Goal: Download file/media

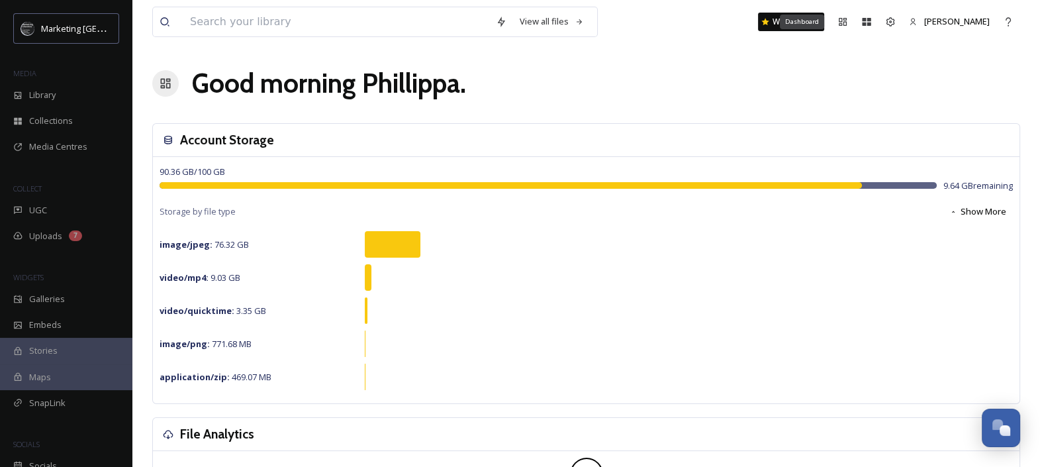
scroll to position [550, 0]
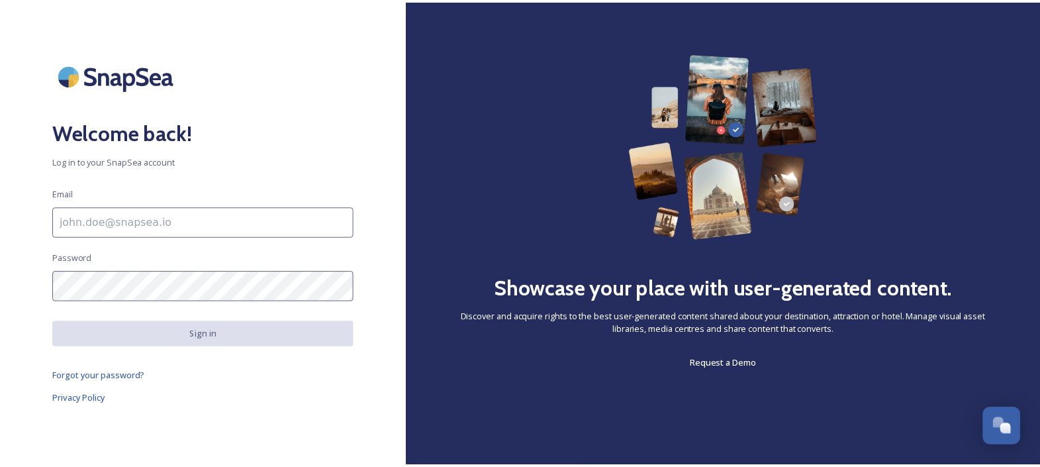
scroll to position [550, 0]
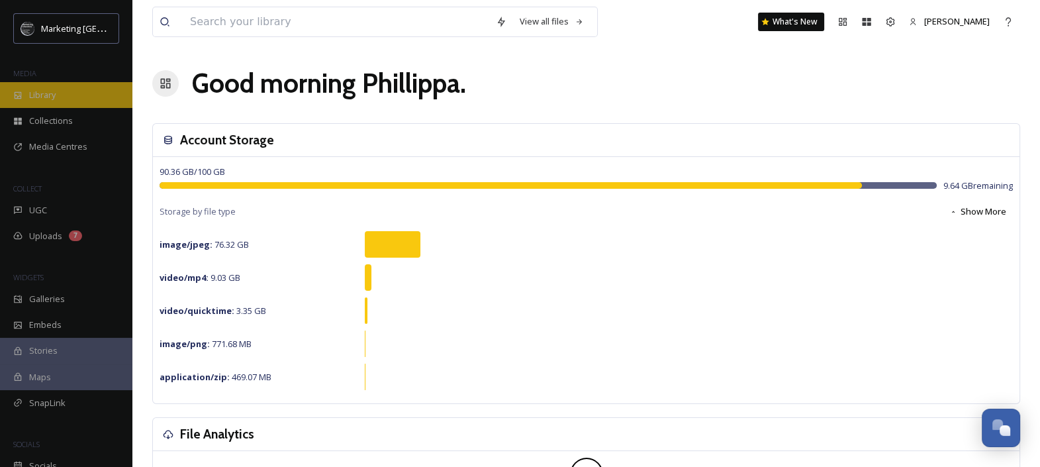
click at [37, 97] on span "Library" at bounding box center [42, 95] width 26 height 13
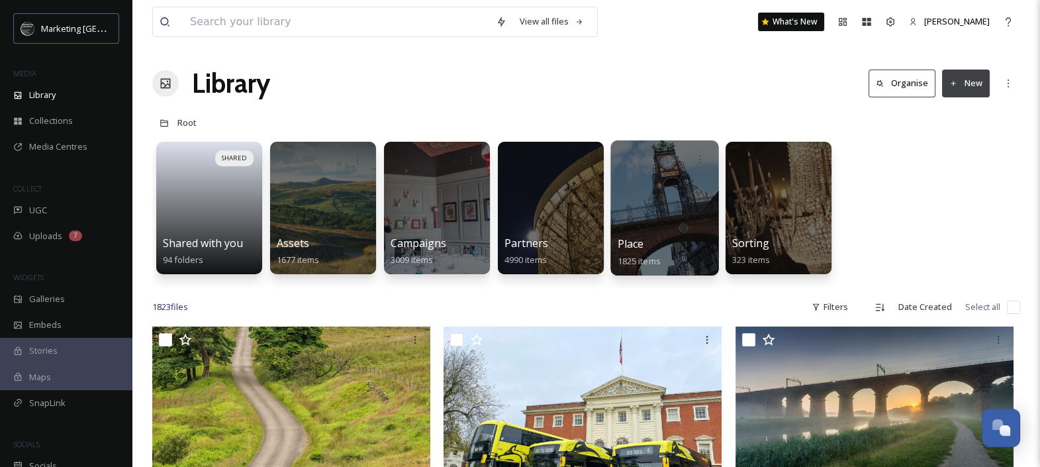
click at [675, 222] on div at bounding box center [664, 207] width 108 height 135
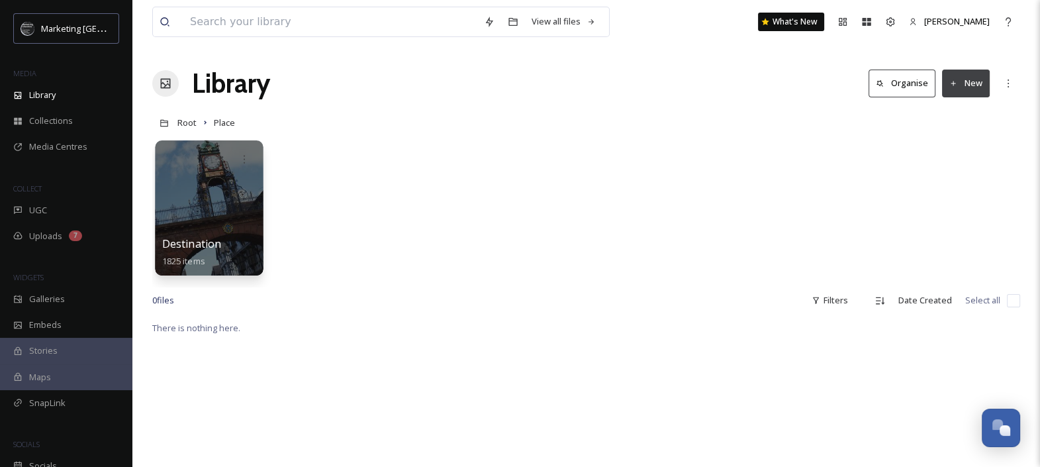
click at [228, 216] on div at bounding box center [209, 207] width 108 height 135
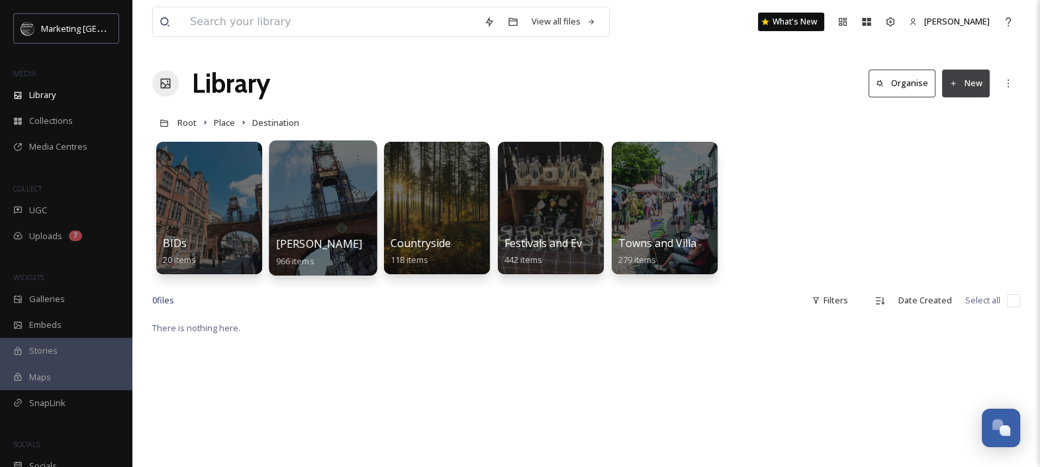
click at [284, 236] on span "[PERSON_NAME]" at bounding box center [319, 243] width 87 height 15
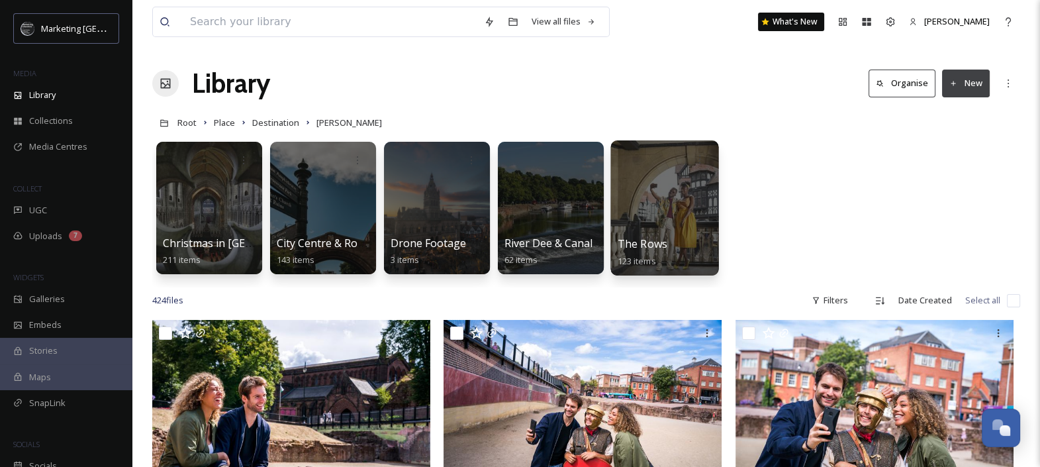
click at [671, 184] on div at bounding box center [664, 207] width 108 height 135
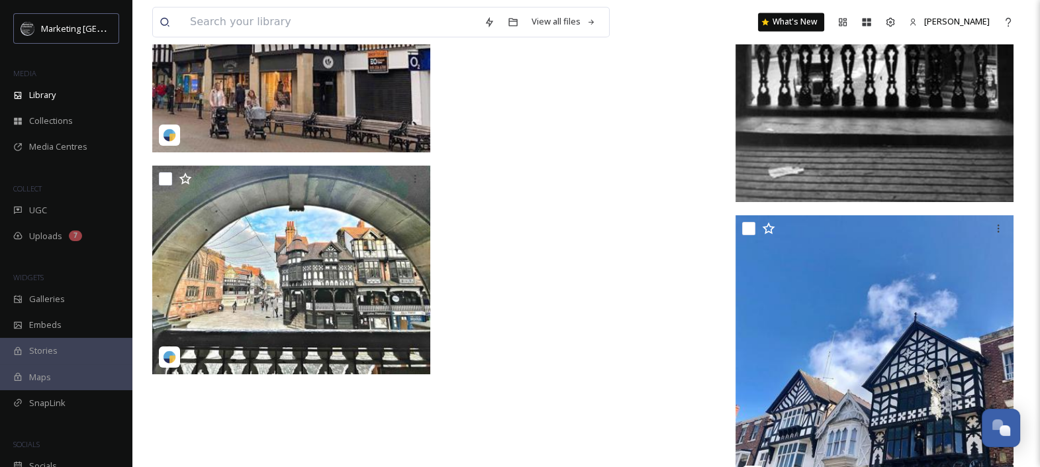
scroll to position [9238, 0]
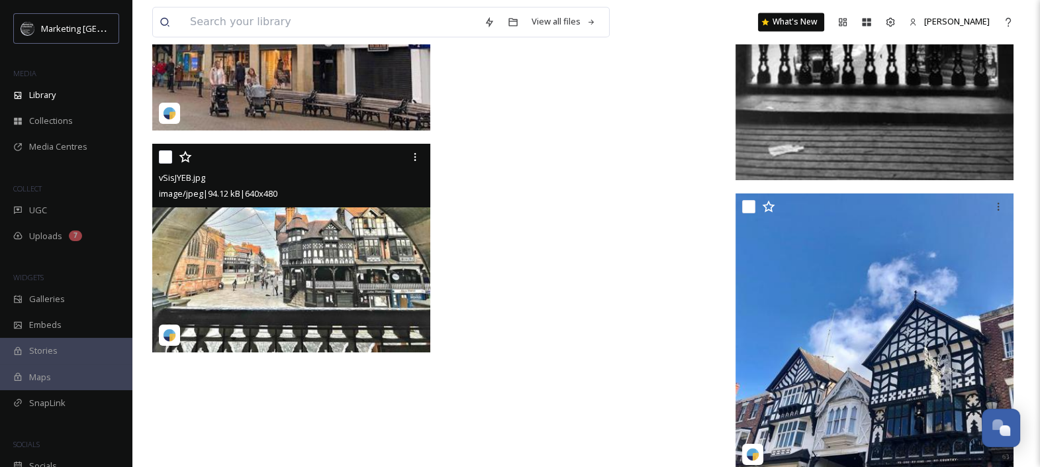
click at [372, 252] on img at bounding box center [291, 248] width 278 height 209
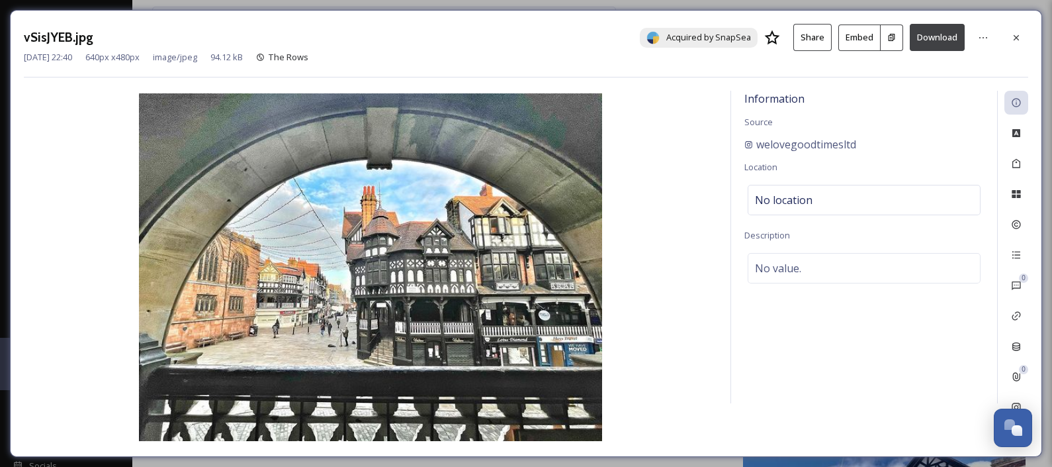
click at [953, 41] on button "Download" at bounding box center [937, 37] width 55 height 27
click at [1020, 36] on icon at bounding box center [1016, 37] width 11 height 11
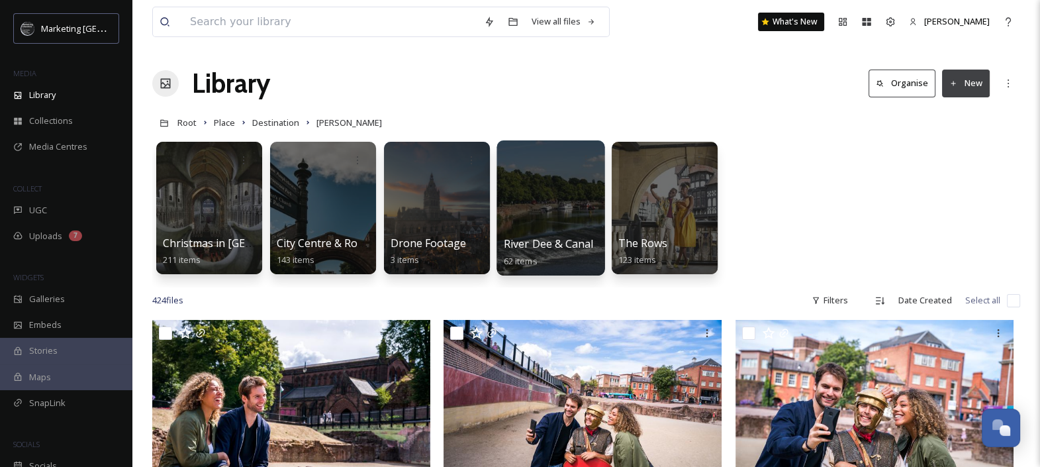
click at [534, 189] on div at bounding box center [550, 207] width 108 height 135
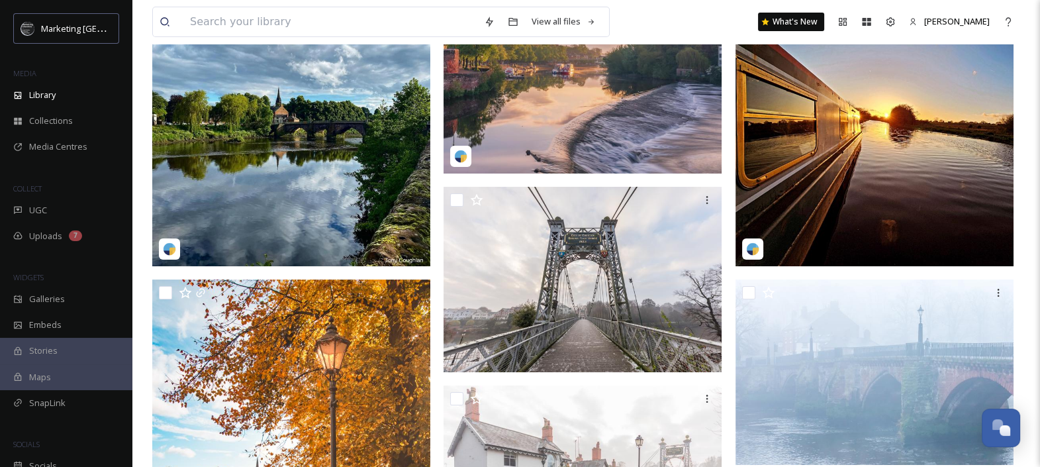
scroll to position [197, 0]
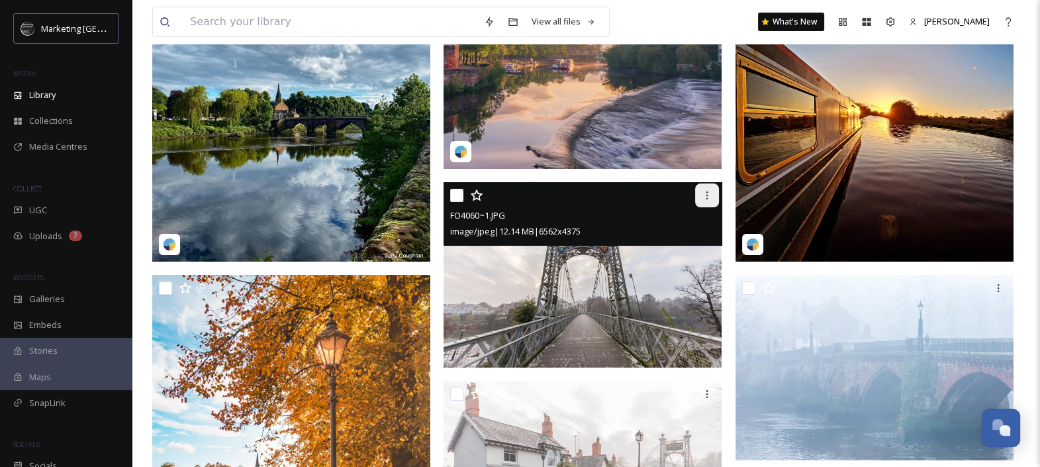
click at [702, 193] on icon at bounding box center [707, 195] width 11 height 11
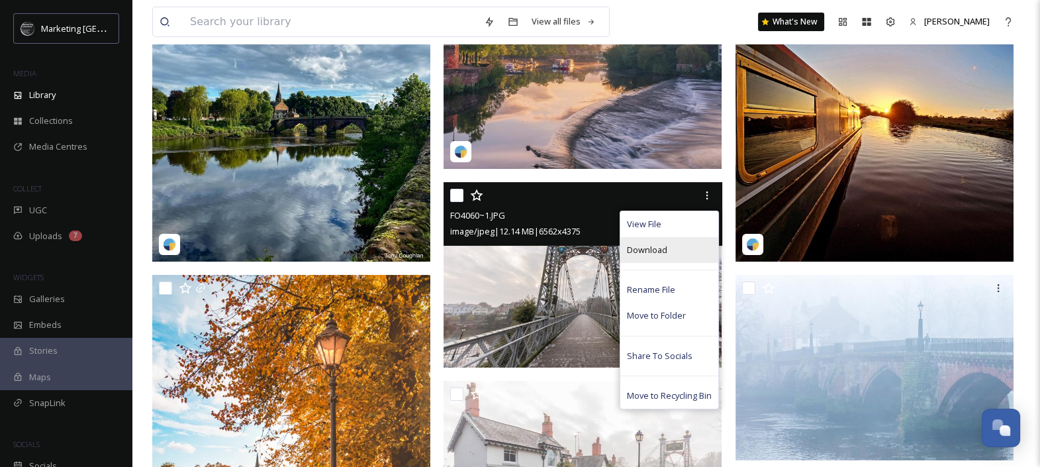
click at [649, 247] on span "Download" at bounding box center [647, 250] width 40 height 13
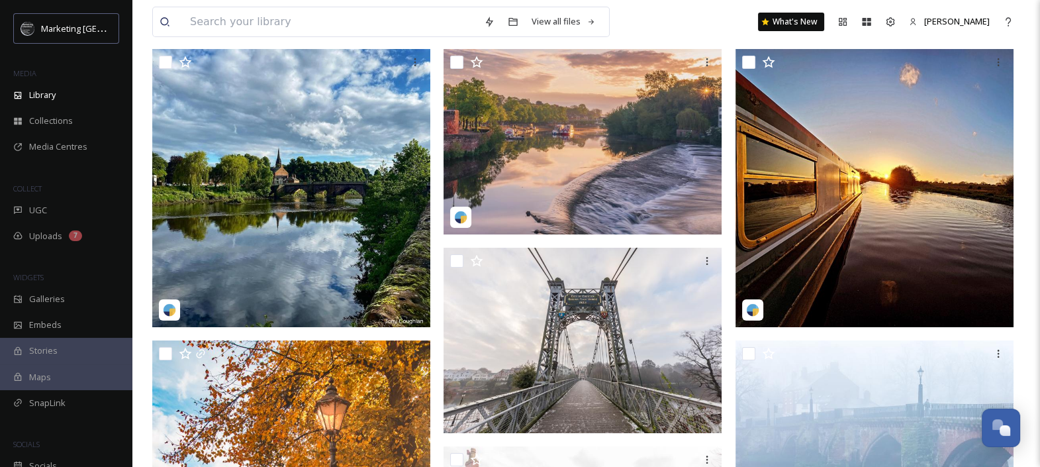
scroll to position [120, 0]
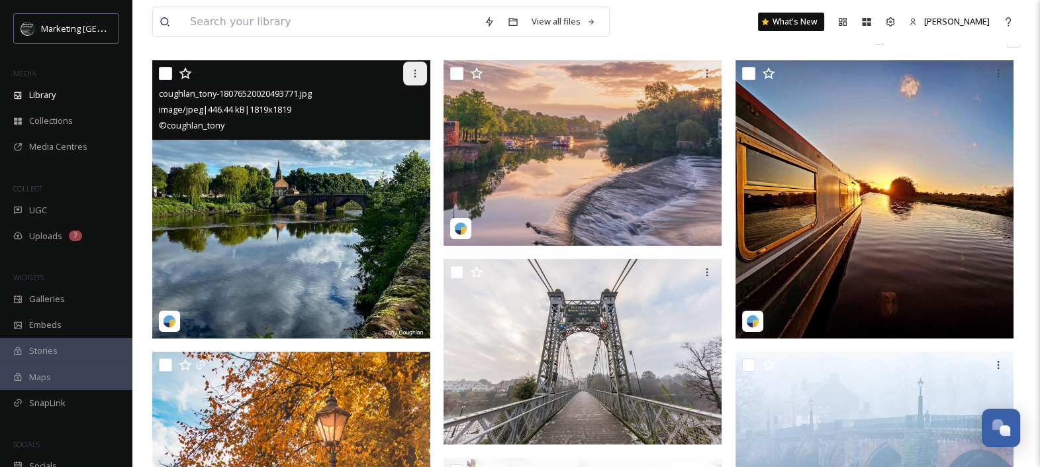
click at [416, 73] on icon at bounding box center [415, 73] width 11 height 11
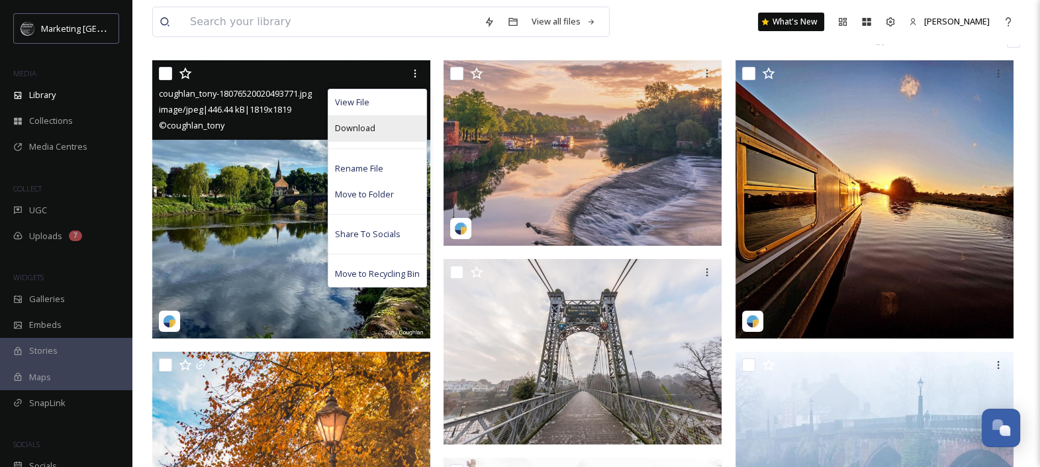
click at [354, 126] on span "Download" at bounding box center [355, 128] width 40 height 13
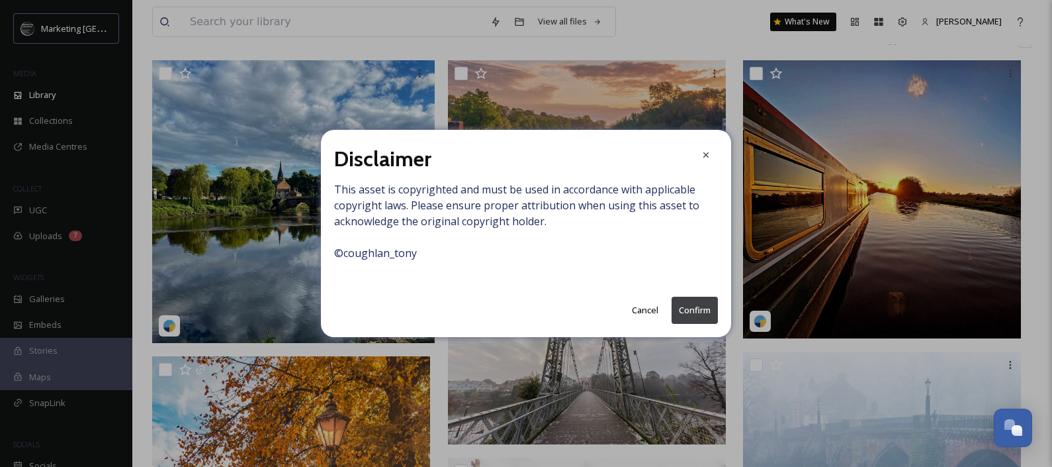
click at [698, 304] on button "Confirm" at bounding box center [695, 310] width 46 height 27
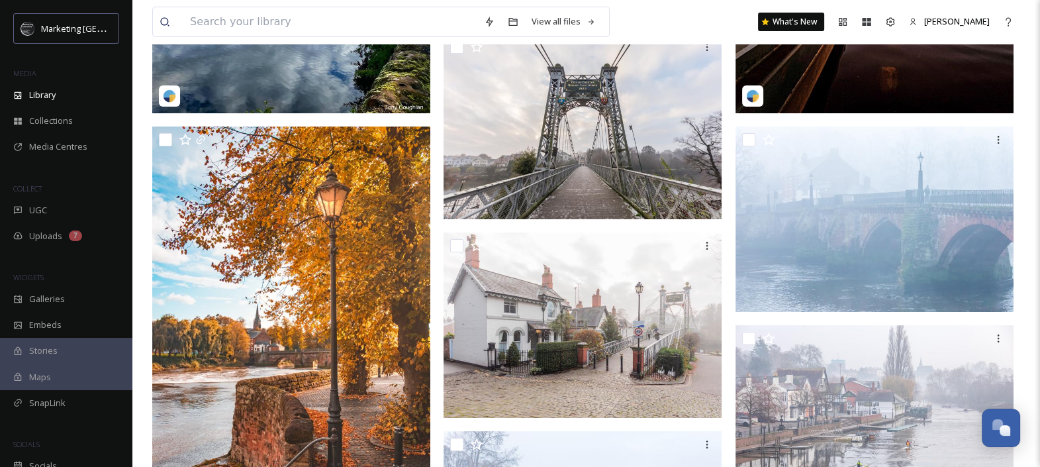
scroll to position [0, 0]
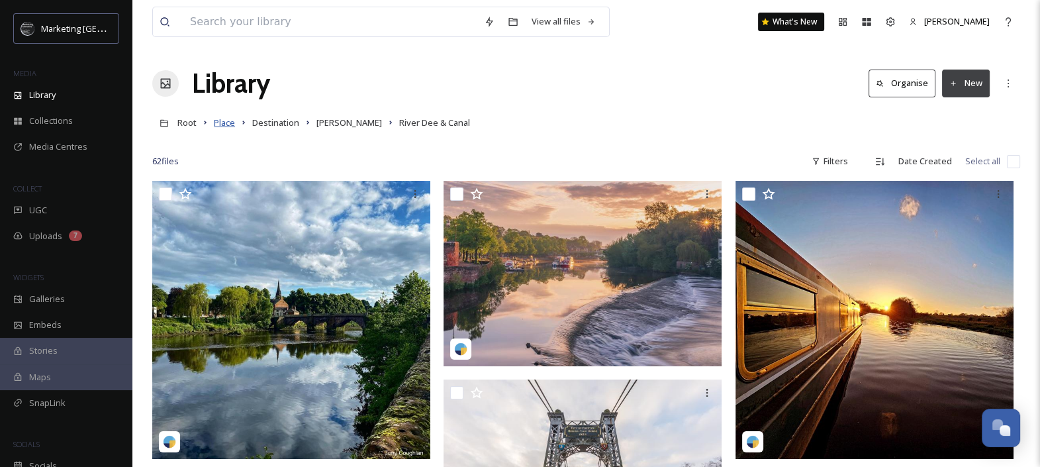
click at [219, 123] on span "Place" at bounding box center [224, 123] width 21 height 12
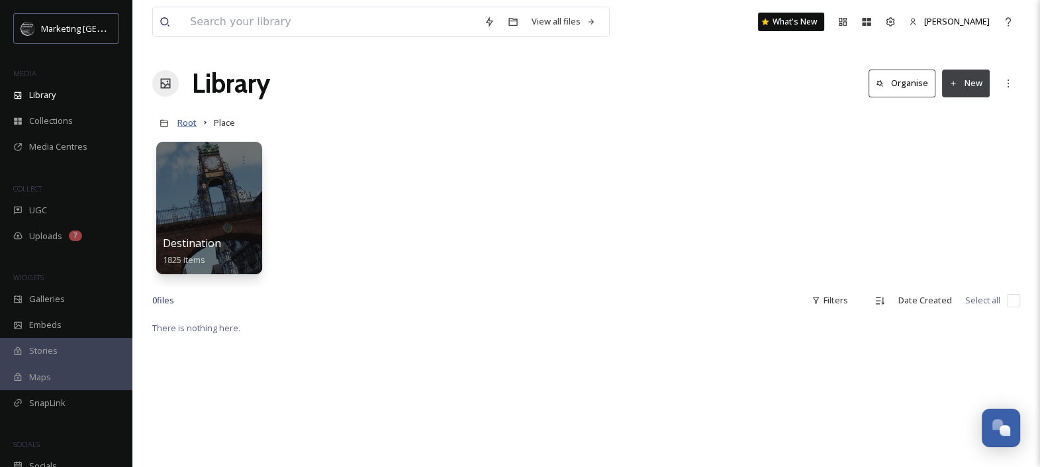
click at [182, 122] on span "Root" at bounding box center [186, 123] width 19 height 12
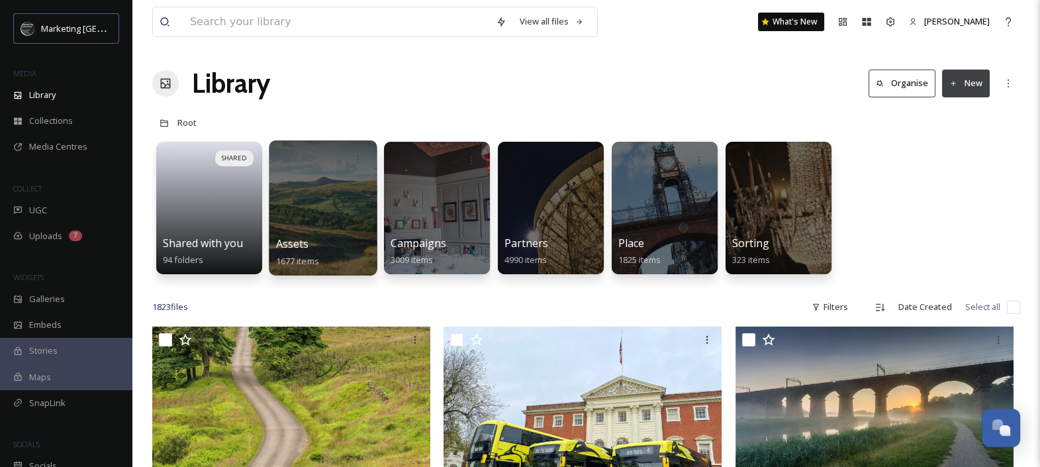
click at [314, 224] on div at bounding box center [323, 207] width 108 height 135
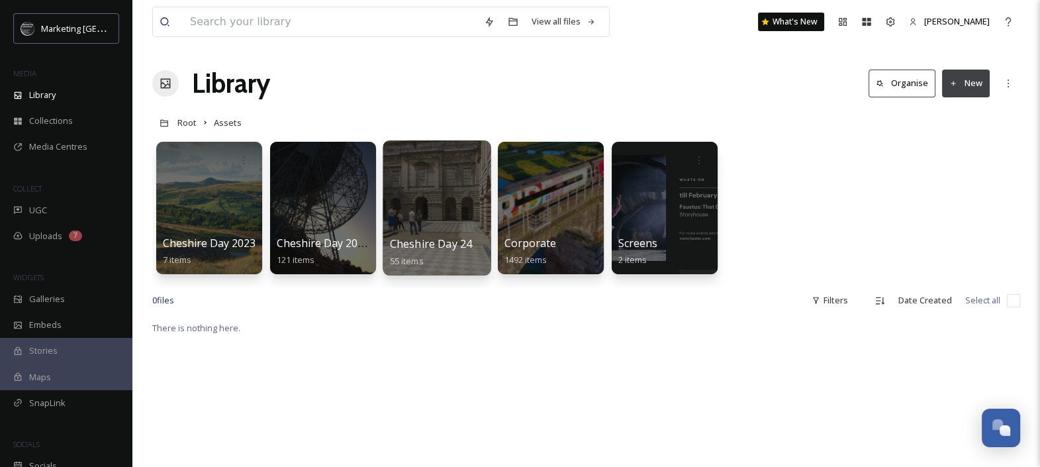
click at [434, 195] on div at bounding box center [437, 207] width 108 height 135
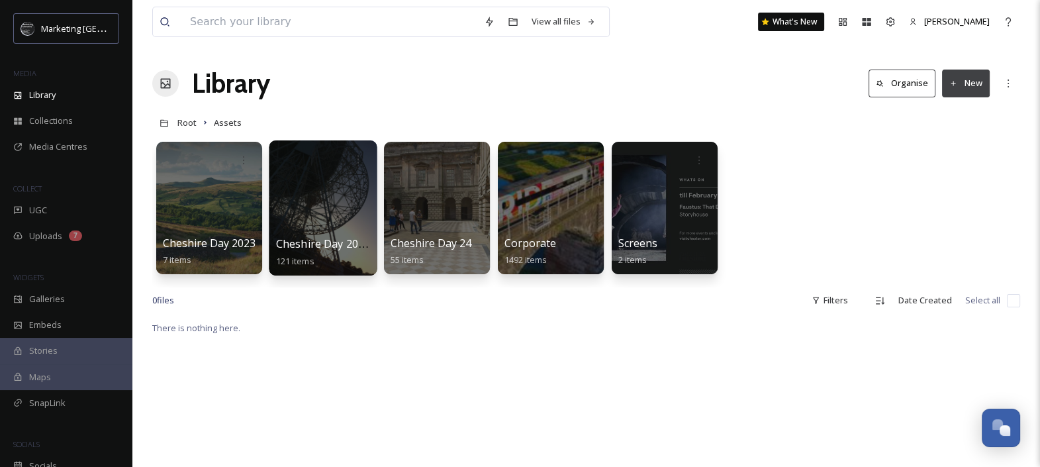
click at [310, 215] on div at bounding box center [323, 207] width 108 height 135
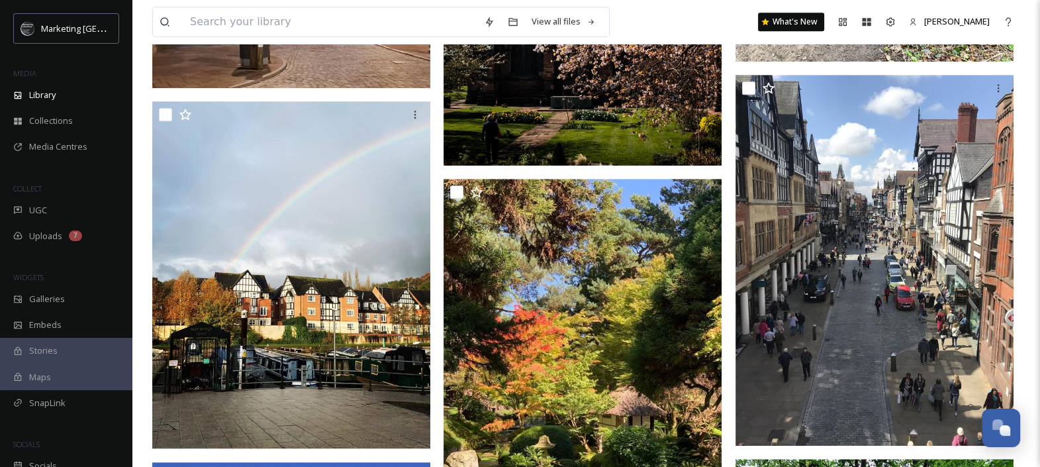
scroll to position [1217, 0]
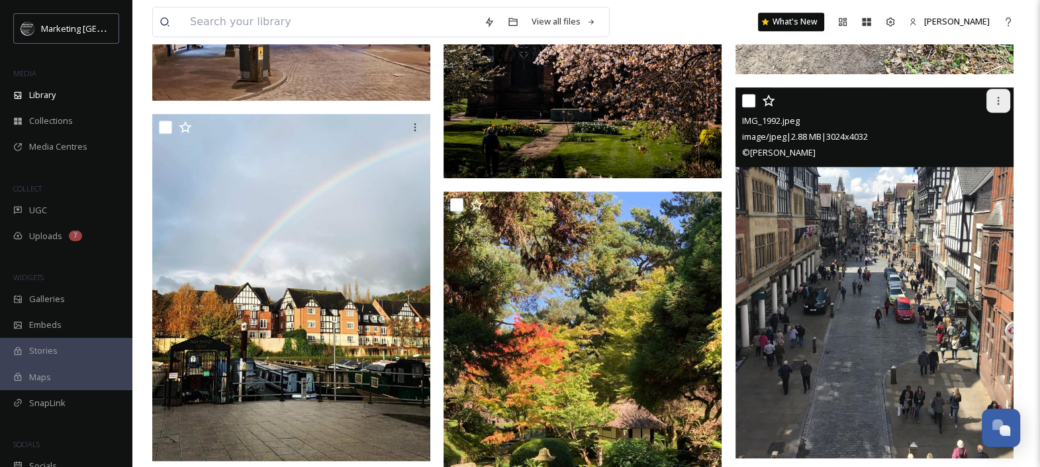
click at [994, 99] on icon at bounding box center [998, 100] width 11 height 11
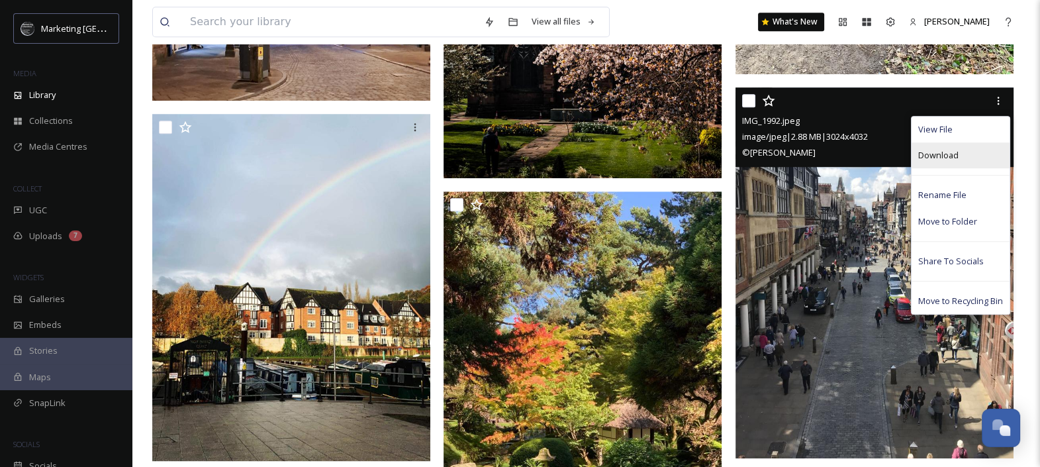
click at [943, 152] on span "Download" at bounding box center [938, 155] width 40 height 13
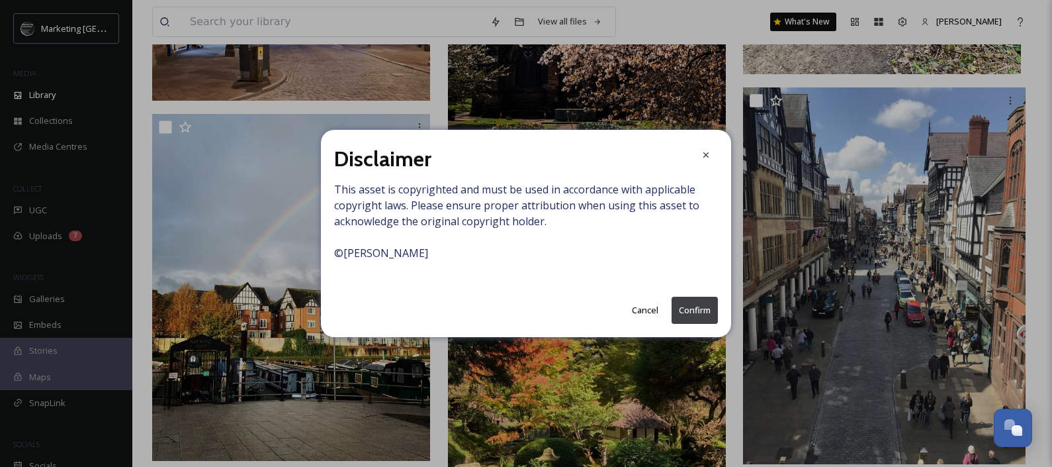
click at [689, 310] on button "Confirm" at bounding box center [695, 310] width 46 height 27
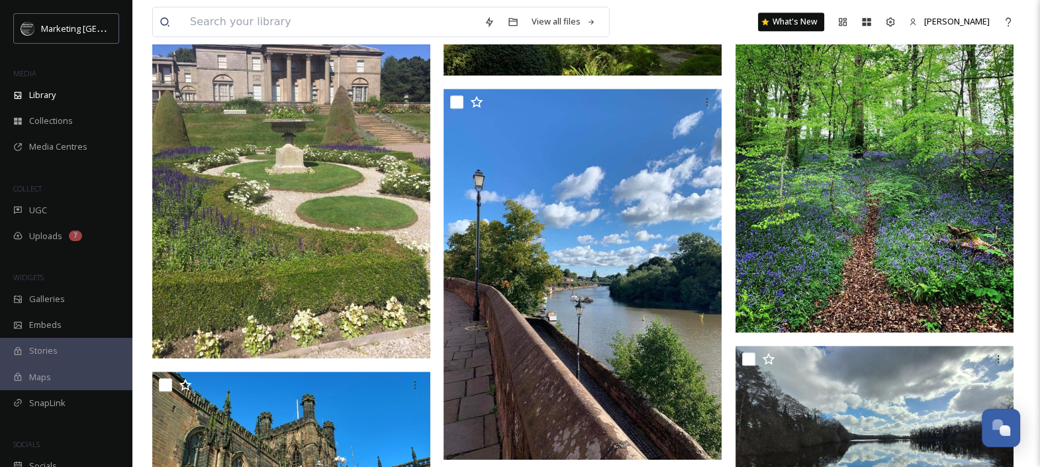
scroll to position [1689, 0]
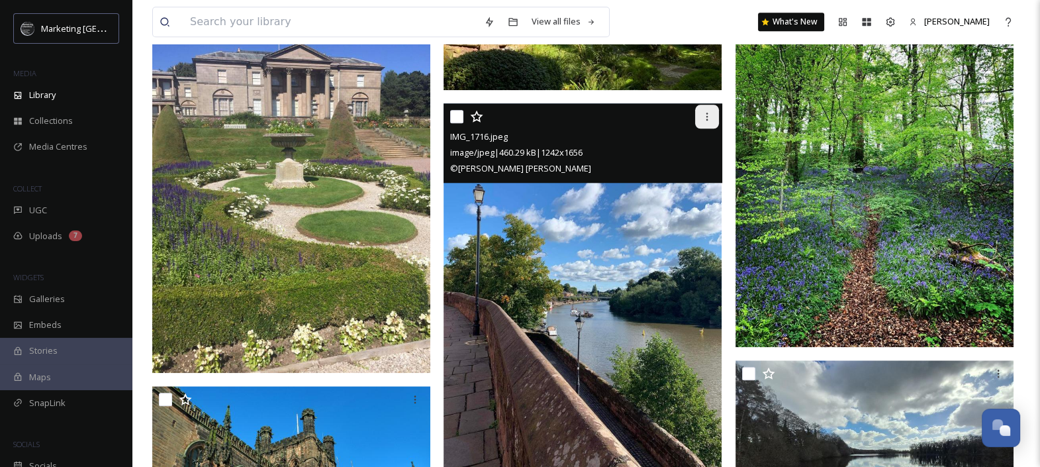
click at [707, 117] on icon at bounding box center [707, 116] width 11 height 11
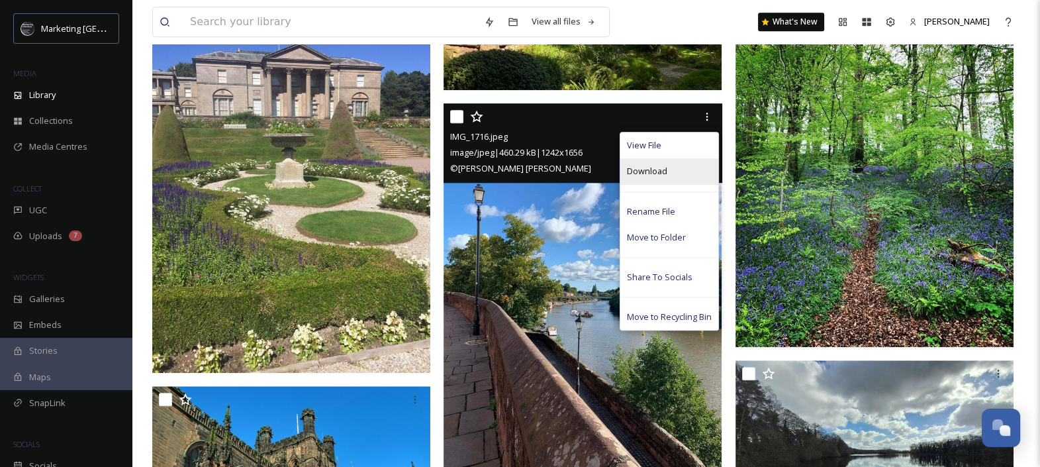
click at [655, 171] on span "Download" at bounding box center [647, 171] width 40 height 13
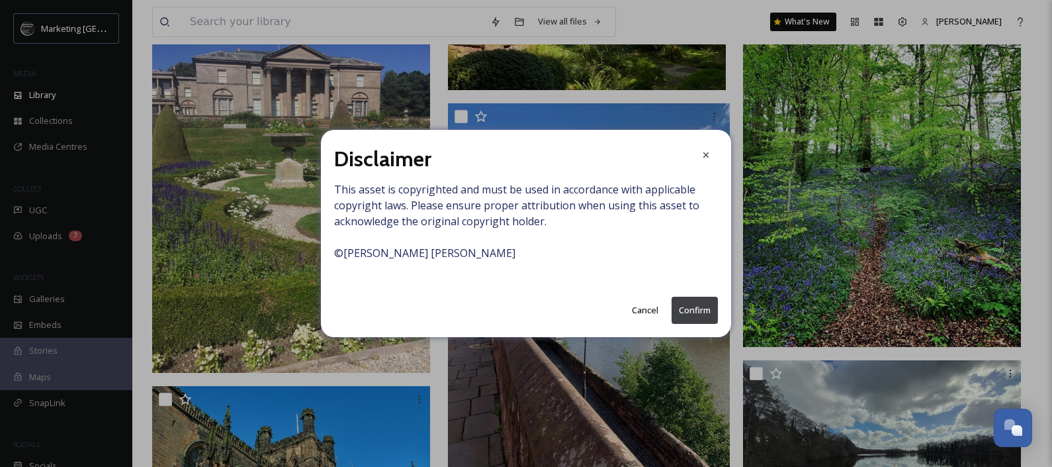
click at [692, 314] on button "Confirm" at bounding box center [695, 310] width 46 height 27
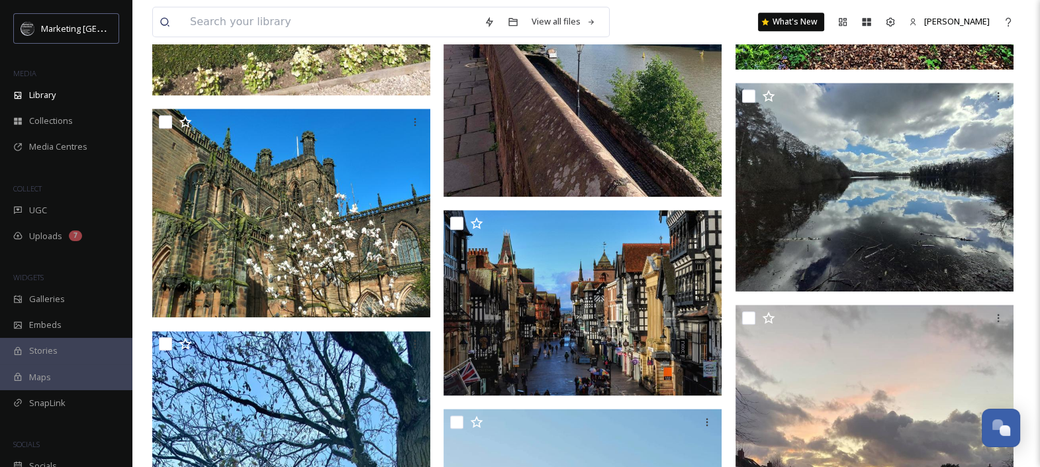
scroll to position [2083, 0]
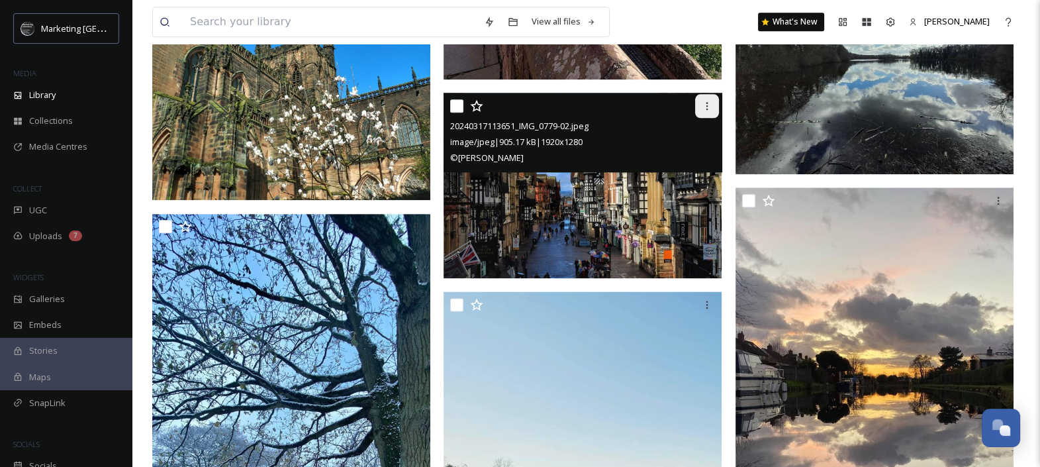
click at [703, 105] on icon at bounding box center [707, 106] width 11 height 11
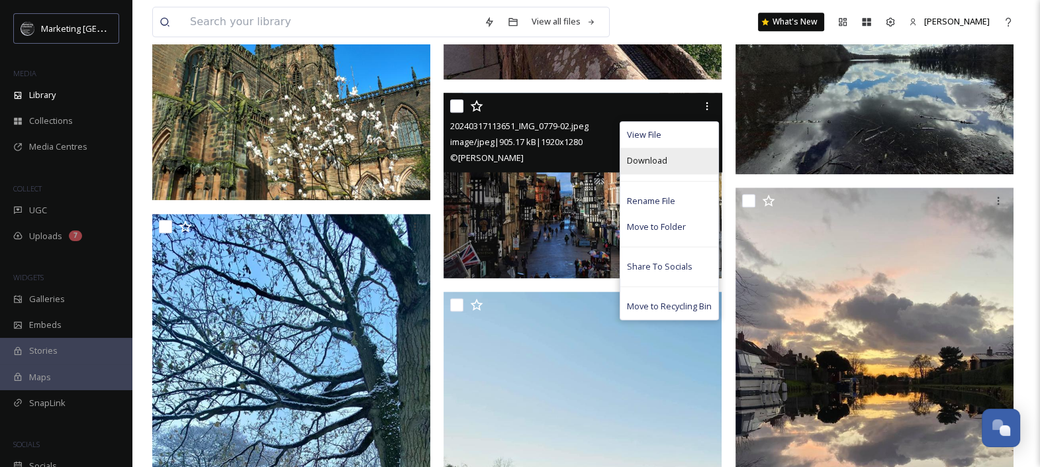
click at [653, 157] on span "Download" at bounding box center [647, 160] width 40 height 13
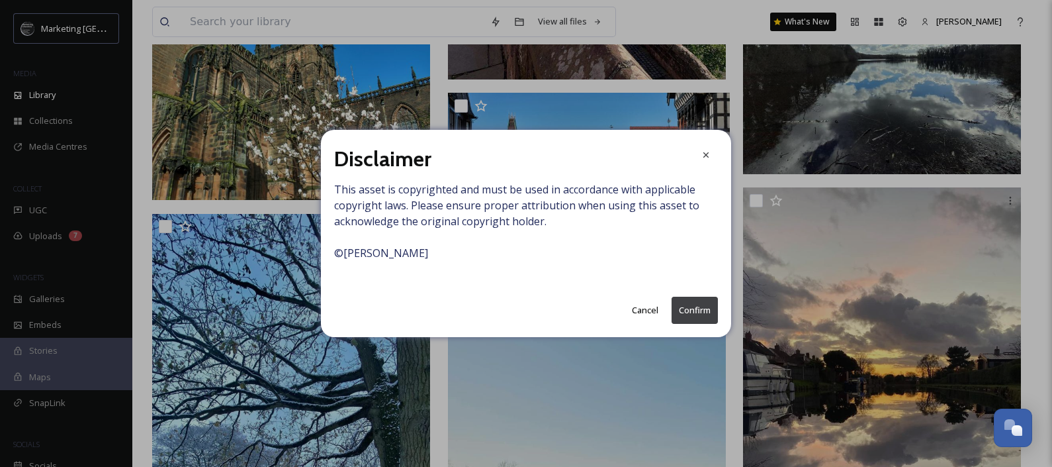
click at [698, 306] on button "Confirm" at bounding box center [695, 310] width 46 height 27
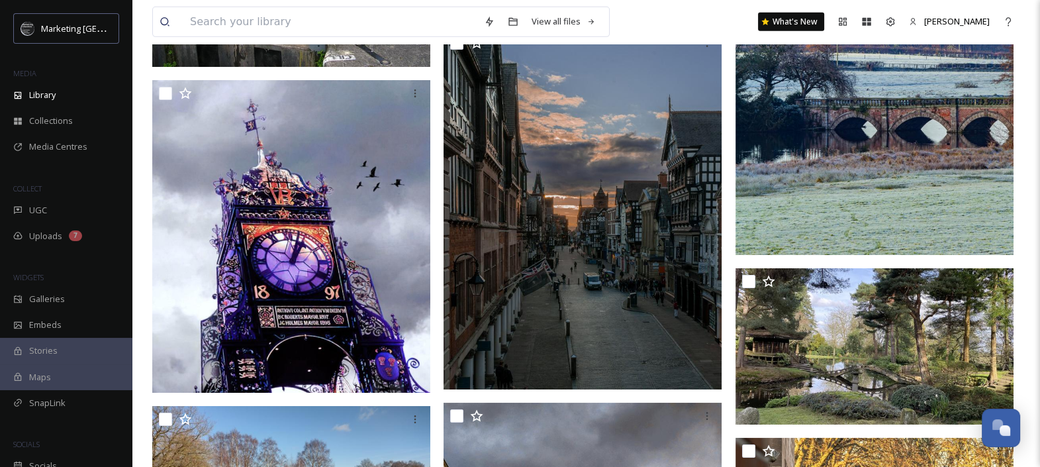
scroll to position [5284, 0]
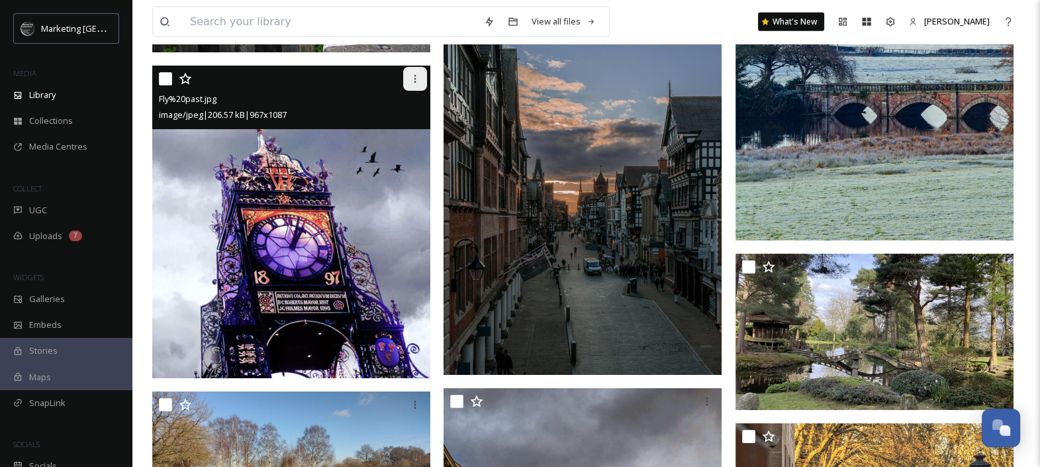
click at [419, 77] on icon at bounding box center [415, 78] width 11 height 11
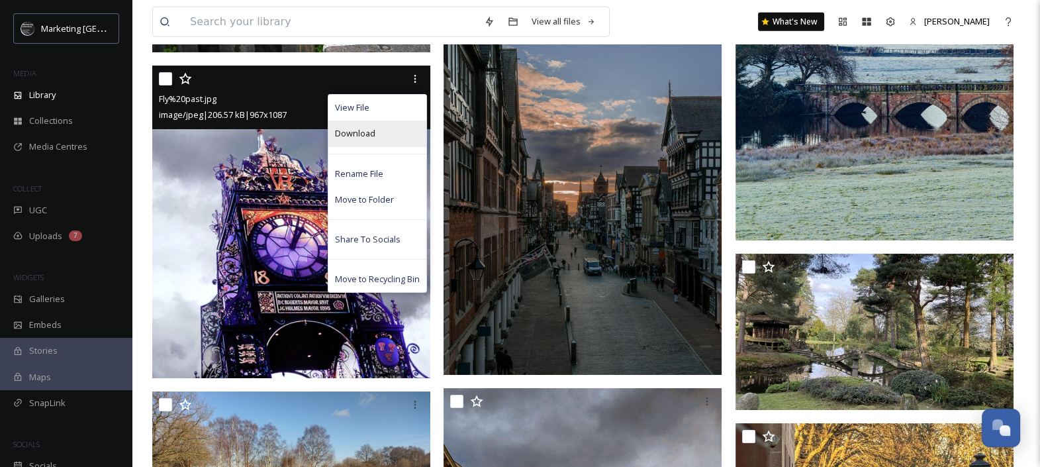
click at [377, 129] on div "Download" at bounding box center [377, 133] width 98 height 26
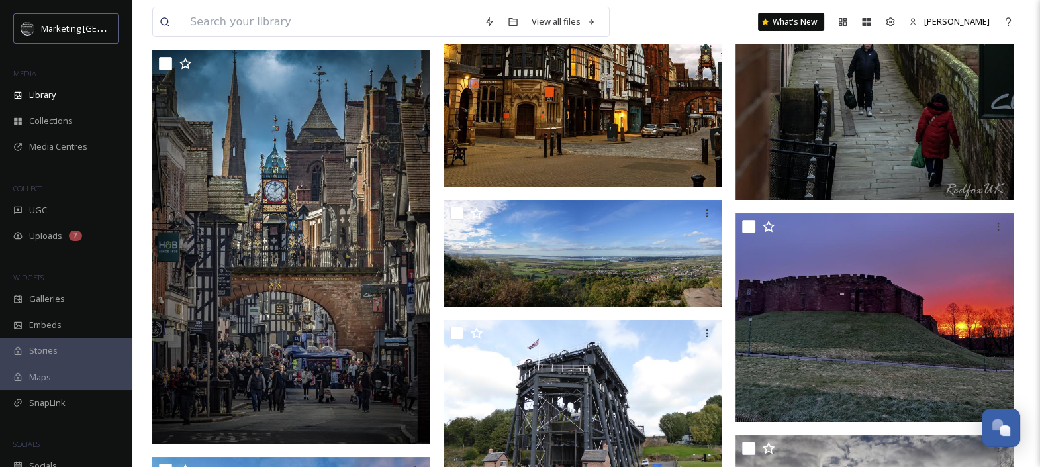
scroll to position [5869, 0]
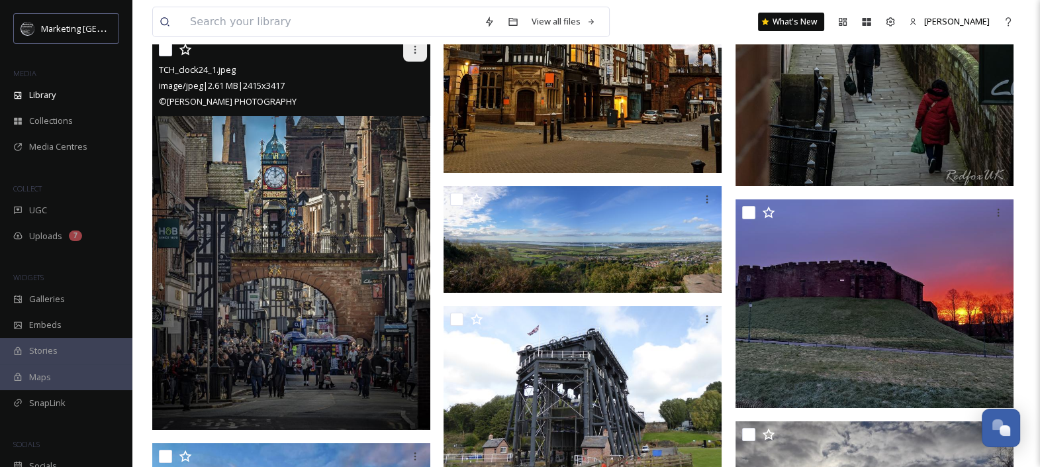
click at [417, 53] on icon at bounding box center [415, 49] width 11 height 11
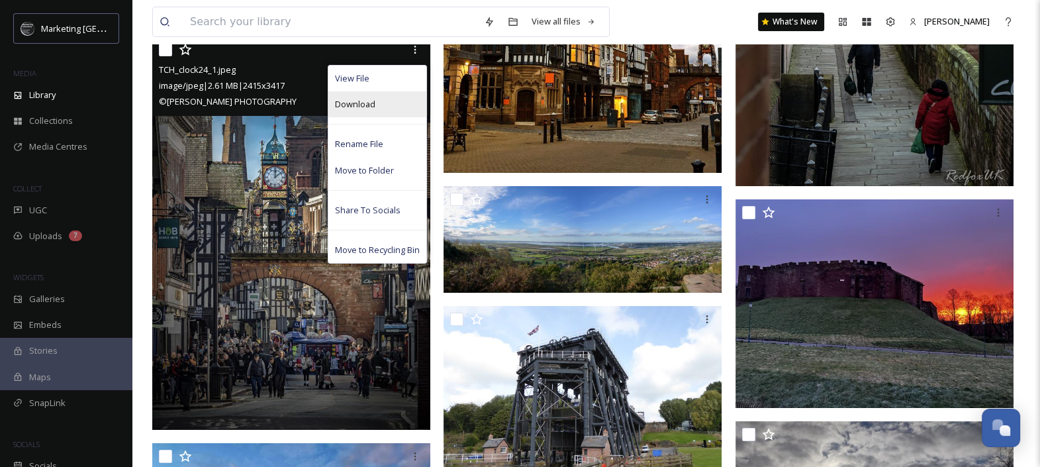
click at [368, 98] on span "Download" at bounding box center [355, 104] width 40 height 13
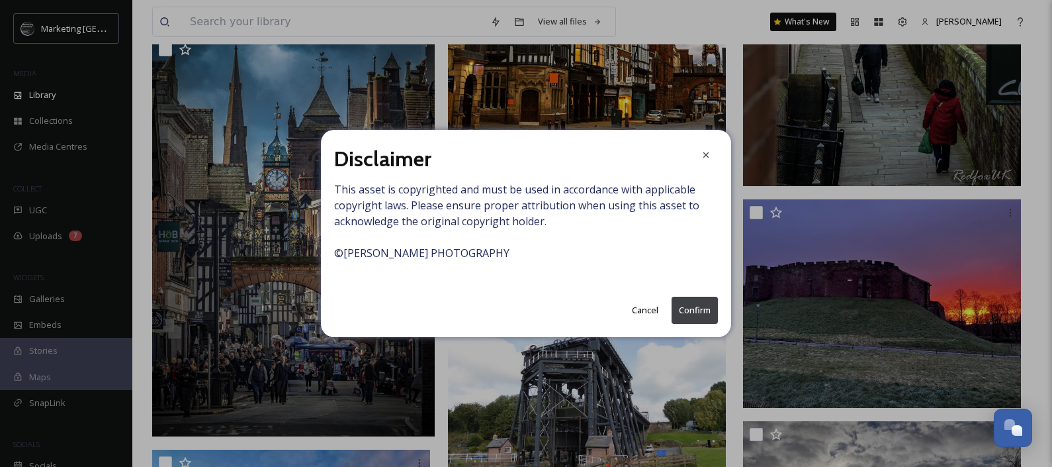
click at [686, 310] on button "Confirm" at bounding box center [695, 310] width 46 height 27
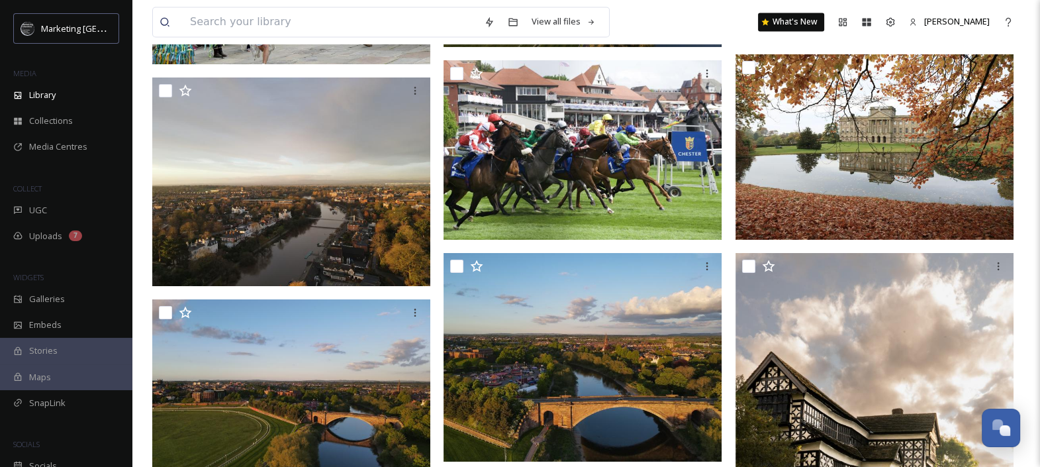
scroll to position [8734, 0]
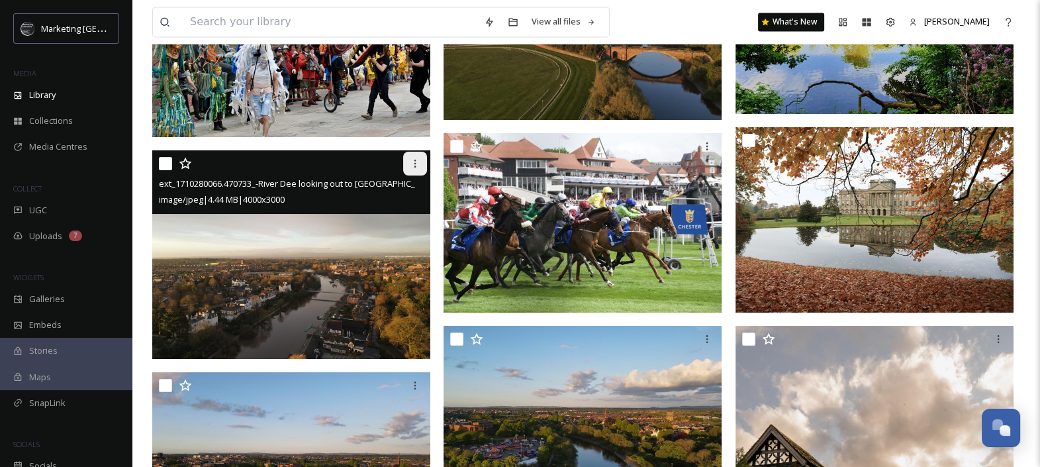
click at [410, 165] on icon at bounding box center [415, 163] width 11 height 11
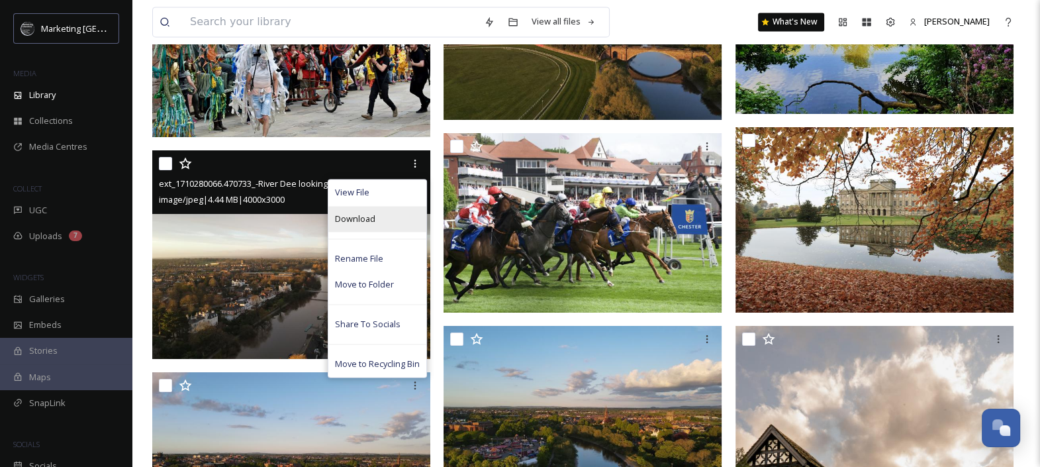
click at [367, 222] on span "Download" at bounding box center [355, 218] width 40 height 13
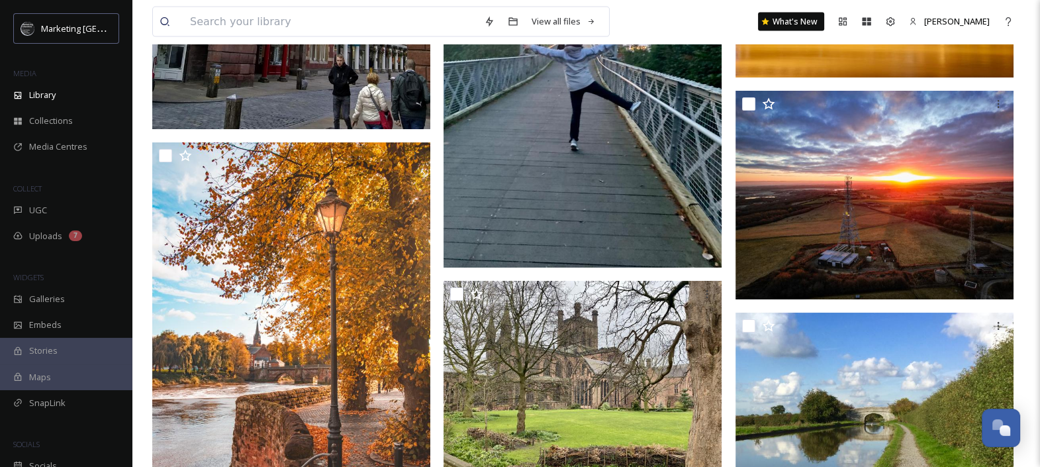
scroll to position [10049, 0]
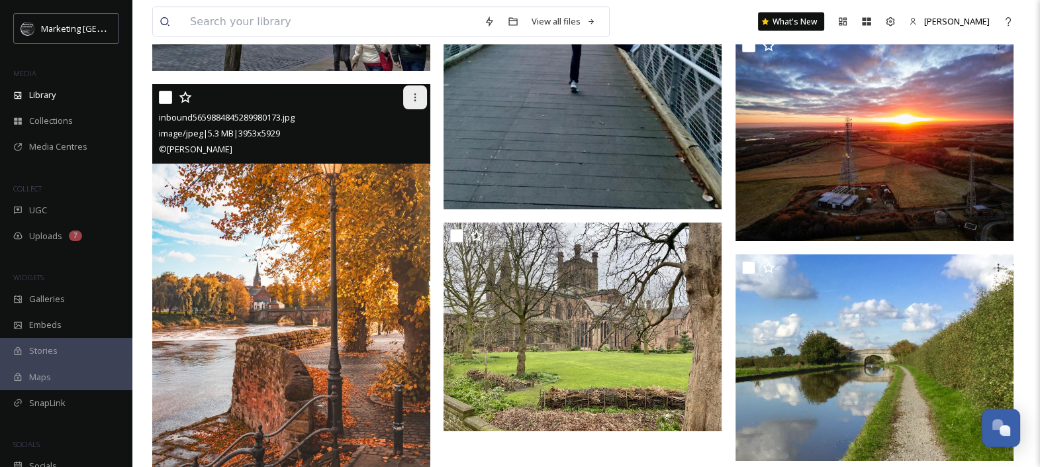
click at [413, 97] on icon at bounding box center [415, 97] width 11 height 11
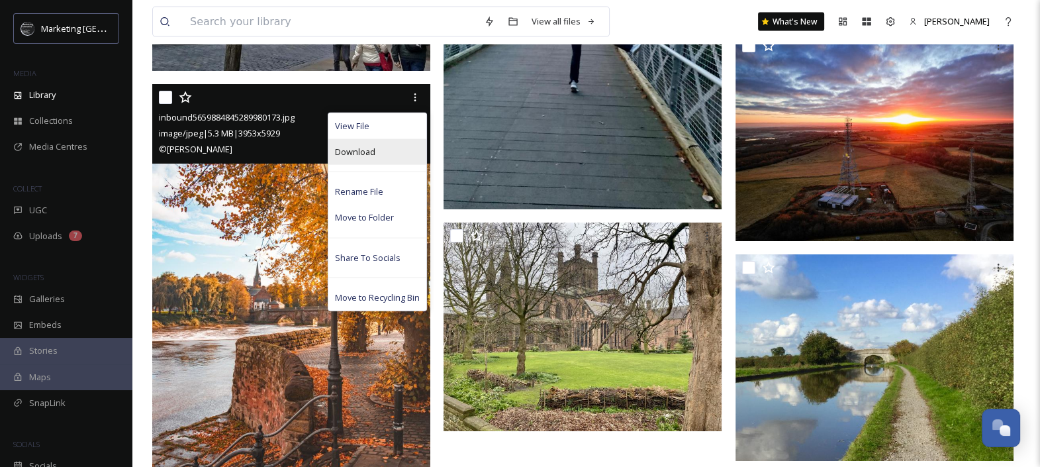
click at [374, 152] on span "Download" at bounding box center [355, 152] width 40 height 13
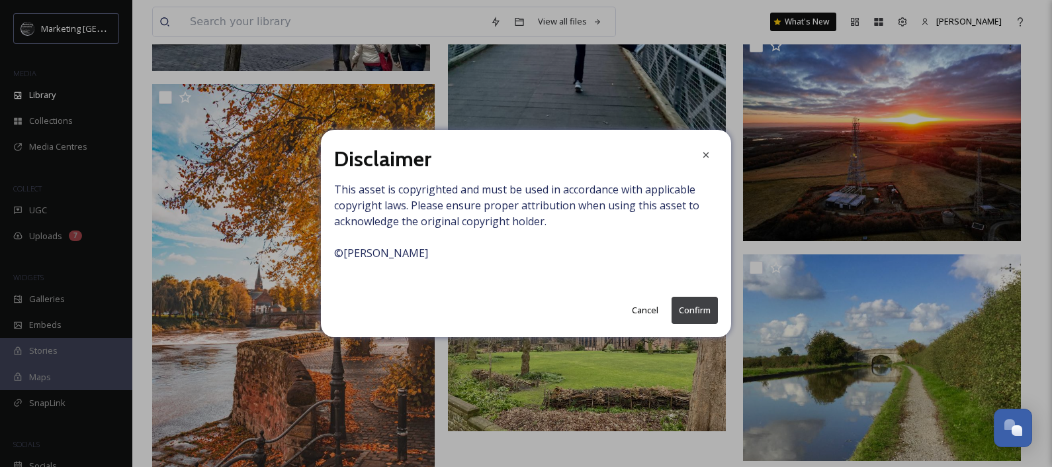
click at [692, 308] on button "Confirm" at bounding box center [695, 310] width 46 height 27
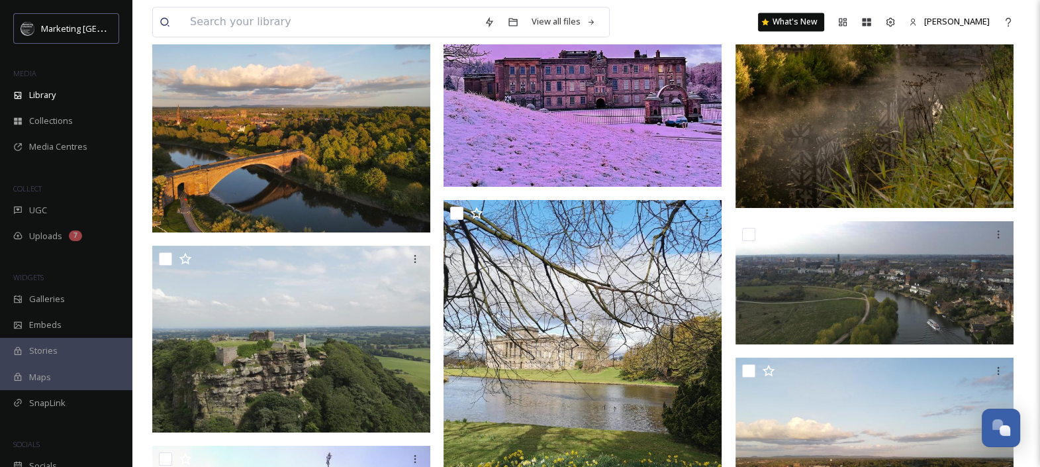
scroll to position [9274, 0]
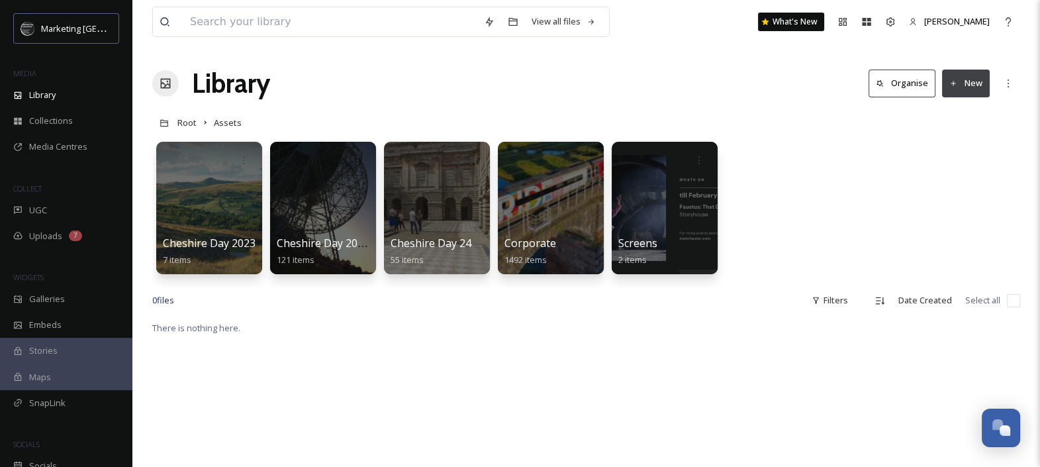
click at [177, 131] on link at bounding box center [164, 122] width 25 height 25
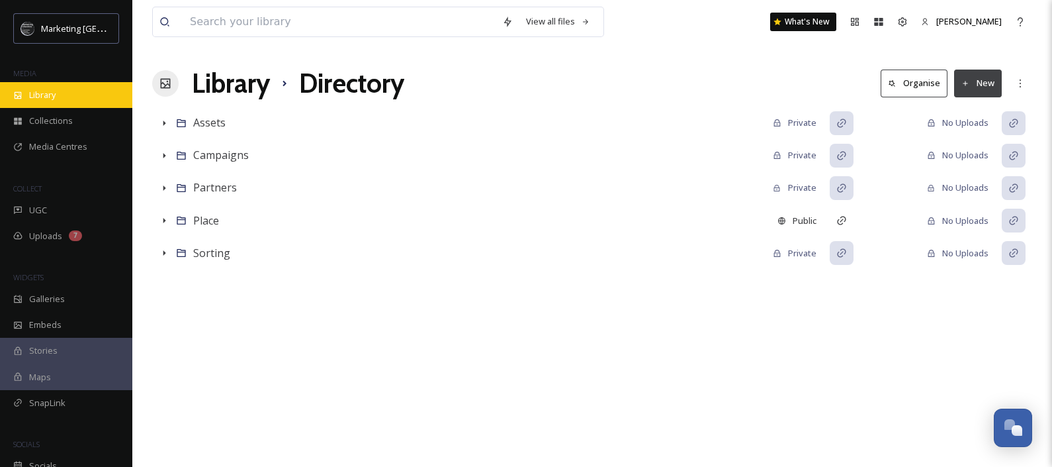
click at [89, 99] on div "Library" at bounding box center [66, 95] width 132 height 26
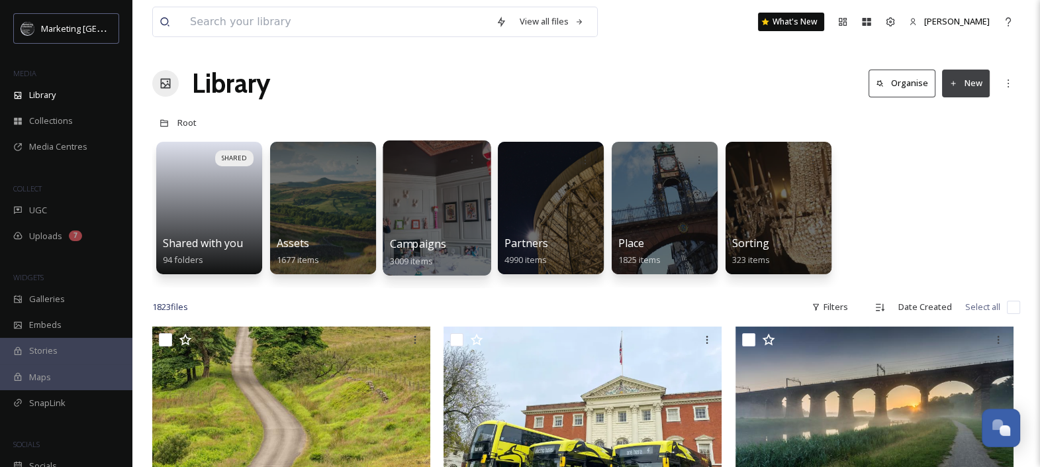
click at [443, 202] on div at bounding box center [437, 207] width 108 height 135
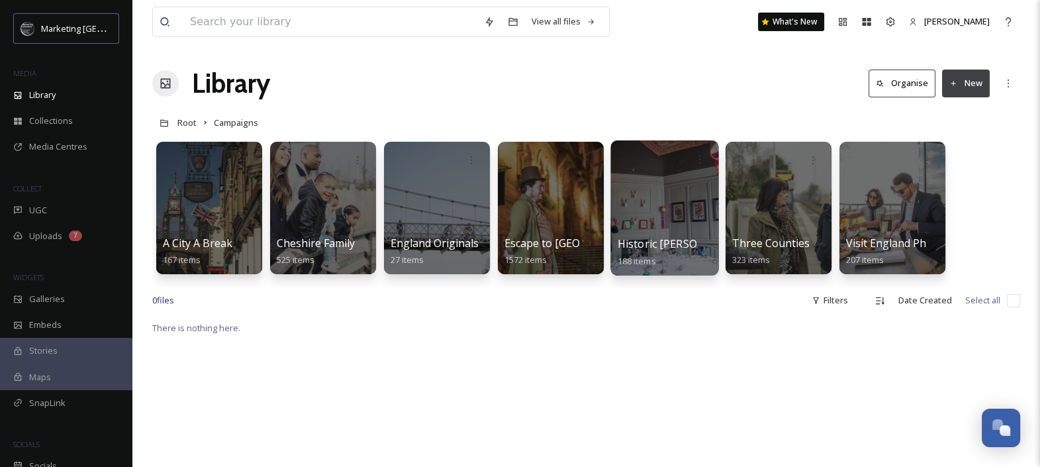
click at [678, 195] on div at bounding box center [664, 207] width 108 height 135
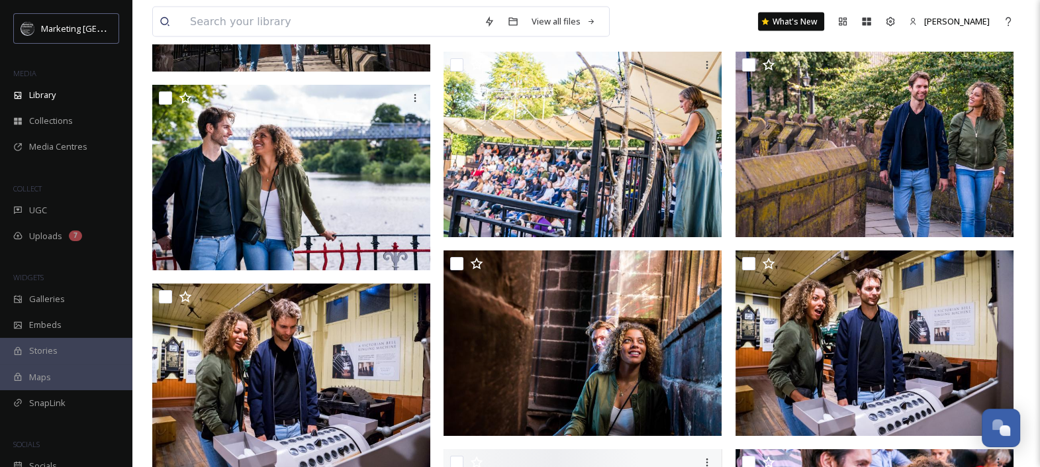
scroll to position [3339, 0]
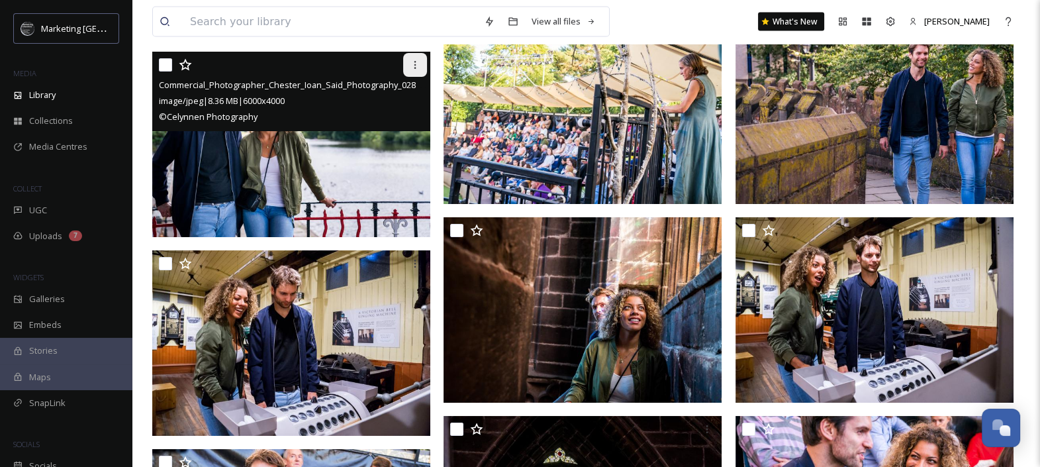
click at [412, 60] on icon at bounding box center [415, 65] width 11 height 11
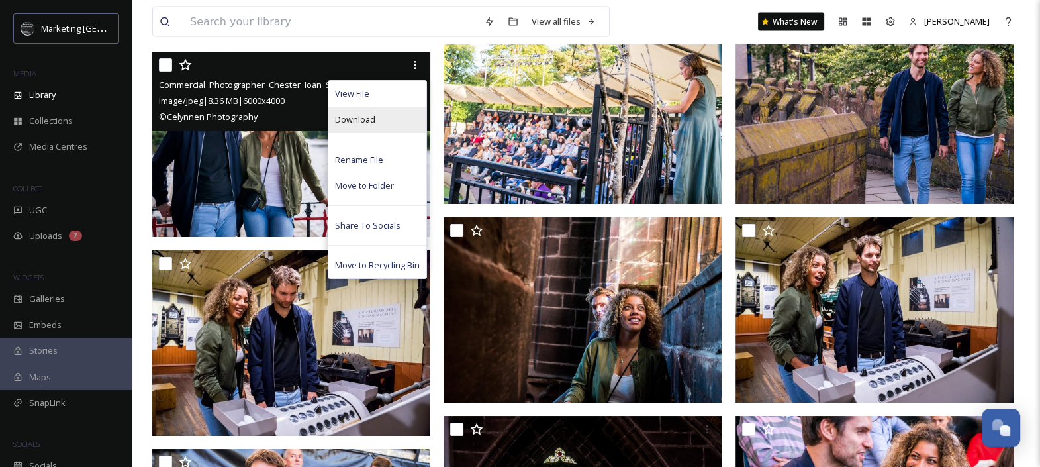
click at [374, 119] on span "Download" at bounding box center [355, 119] width 40 height 13
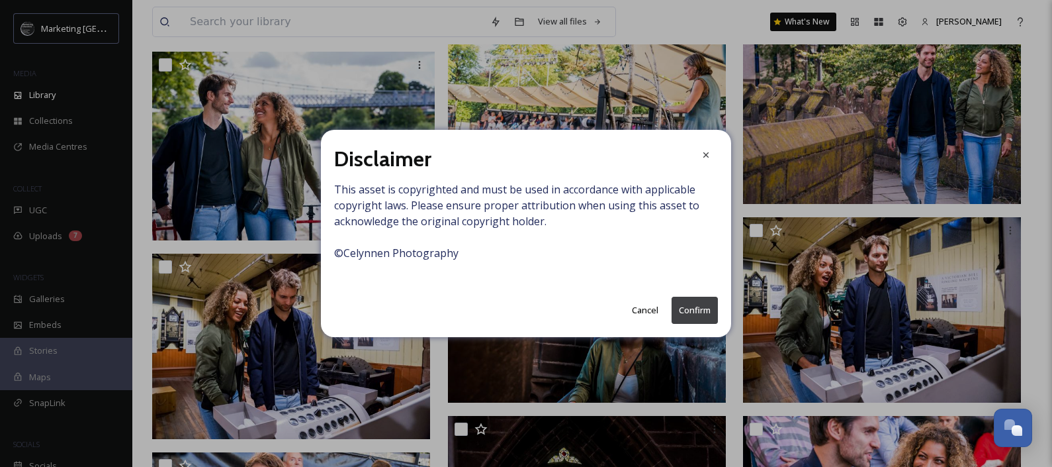
click at [692, 307] on button "Confirm" at bounding box center [695, 310] width 46 height 27
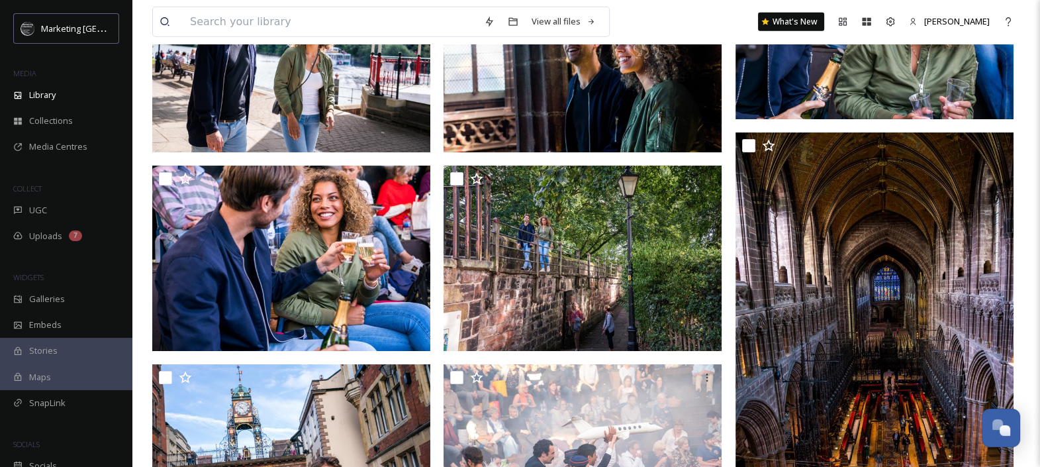
scroll to position [4650, 0]
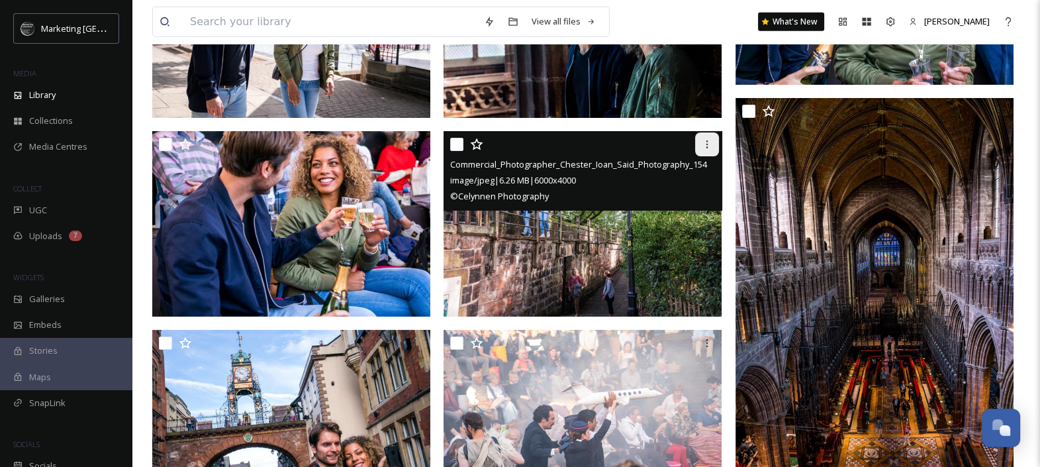
click at [705, 142] on icon at bounding box center [707, 144] width 11 height 11
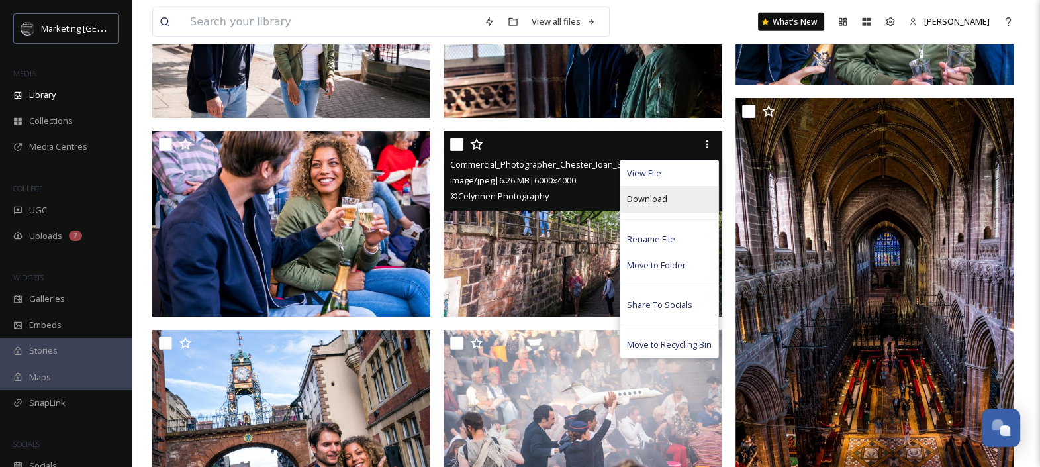
click at [675, 198] on div "Download" at bounding box center [669, 199] width 98 height 26
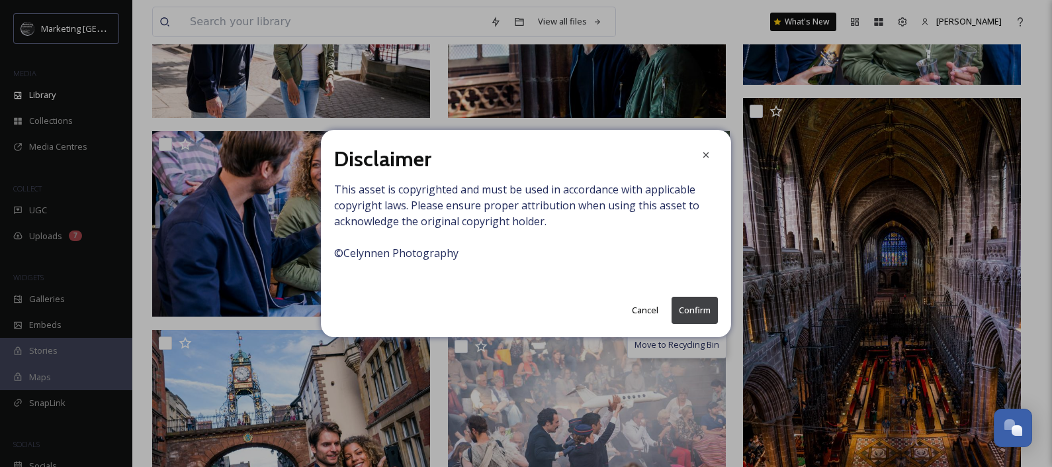
click at [695, 324] on div "Disclaimer This asset is copyrighted and must be used in accordance with applic…" at bounding box center [526, 233] width 410 height 207
click at [695, 321] on button "Confirm" at bounding box center [695, 310] width 46 height 27
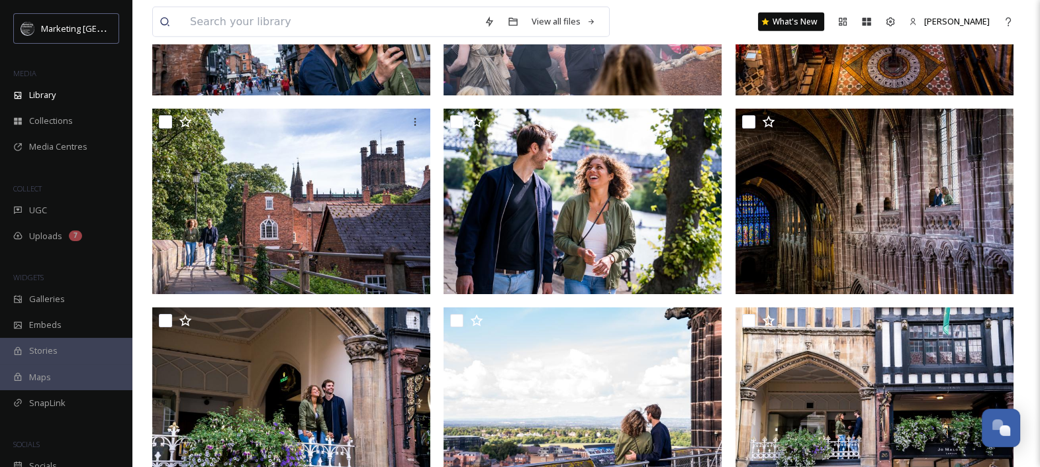
scroll to position [5080, 0]
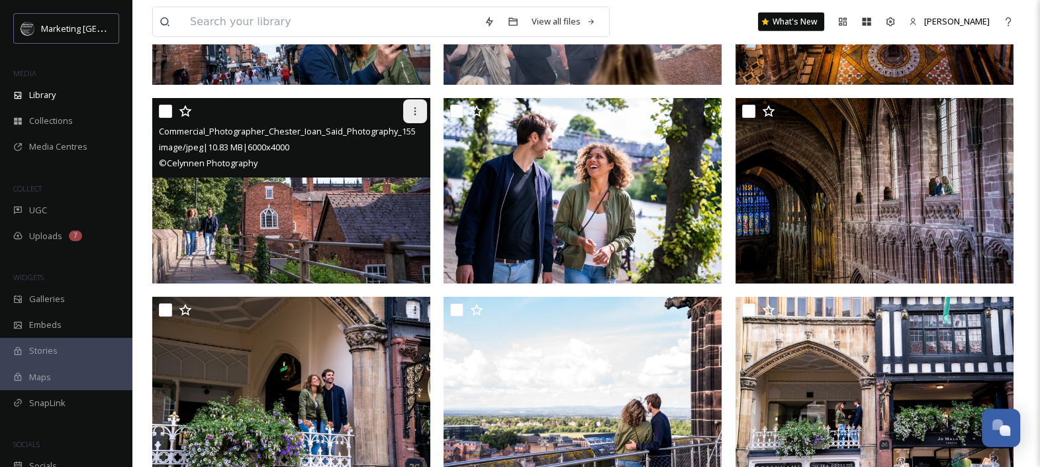
click at [420, 107] on icon at bounding box center [415, 111] width 11 height 11
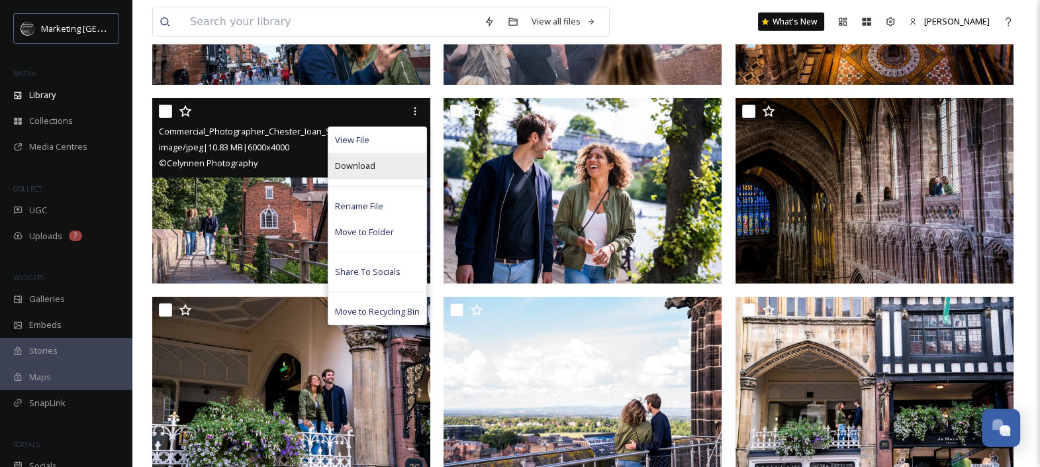
click at [381, 166] on div "Download" at bounding box center [377, 166] width 98 height 26
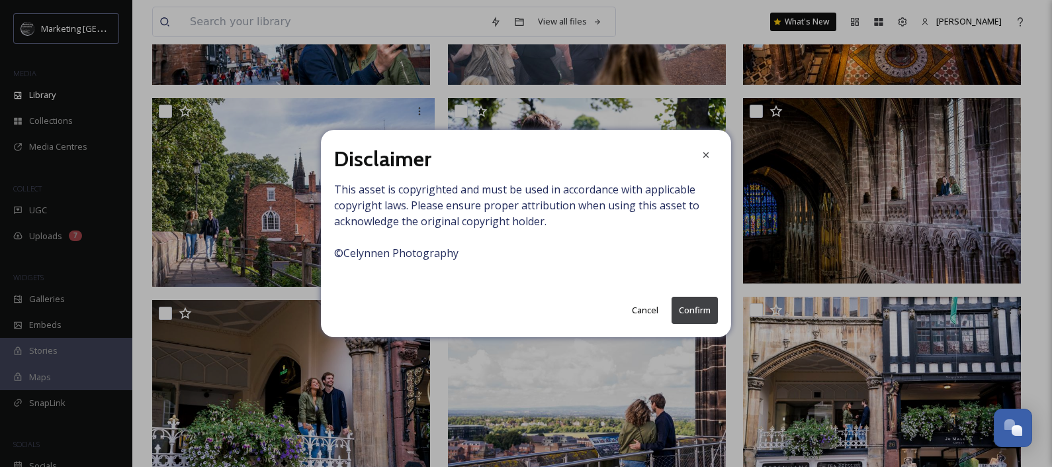
click at [692, 307] on button "Confirm" at bounding box center [695, 310] width 46 height 27
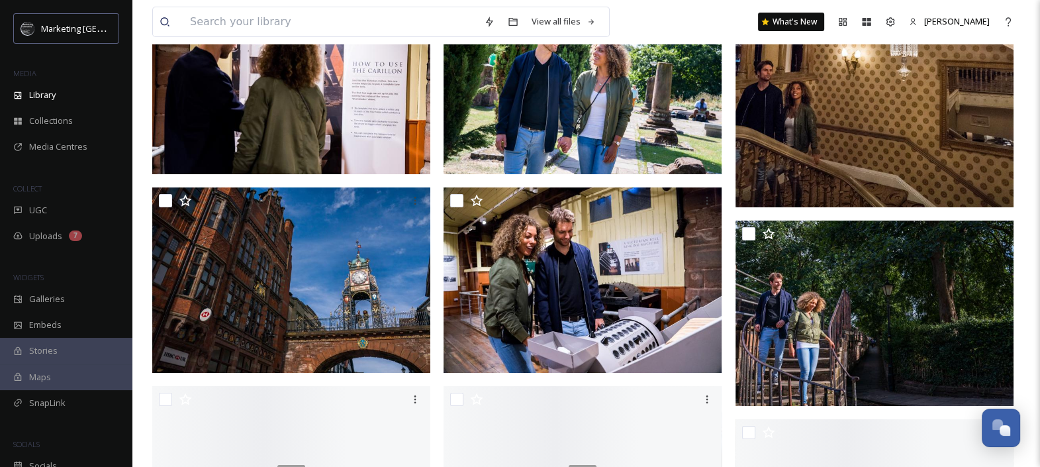
scroll to position [6414, 0]
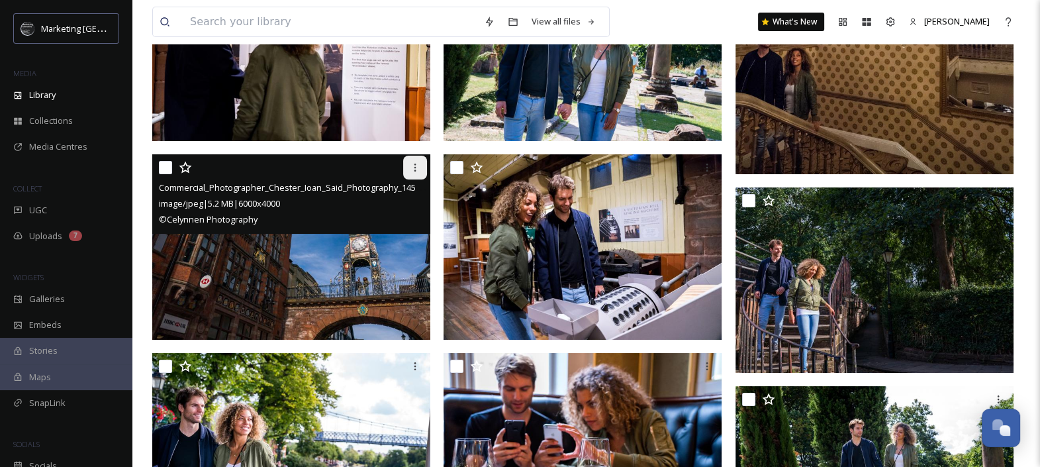
click at [413, 168] on icon at bounding box center [415, 167] width 11 height 11
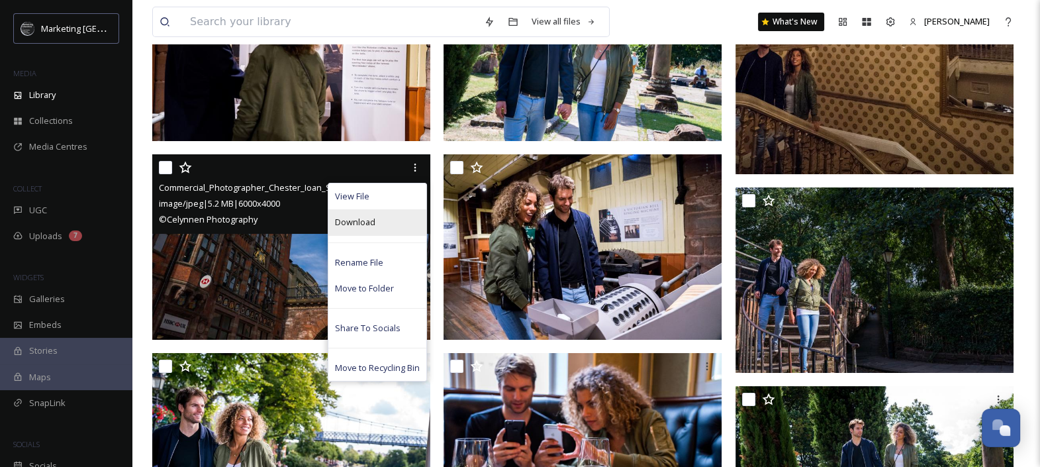
click at [369, 220] on span "Download" at bounding box center [355, 222] width 40 height 13
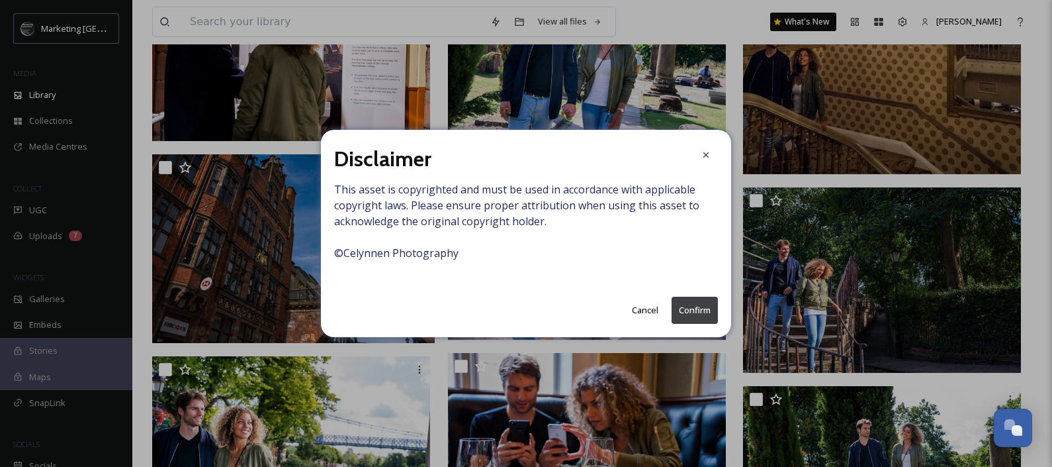
click at [698, 310] on button "Confirm" at bounding box center [695, 310] width 46 height 27
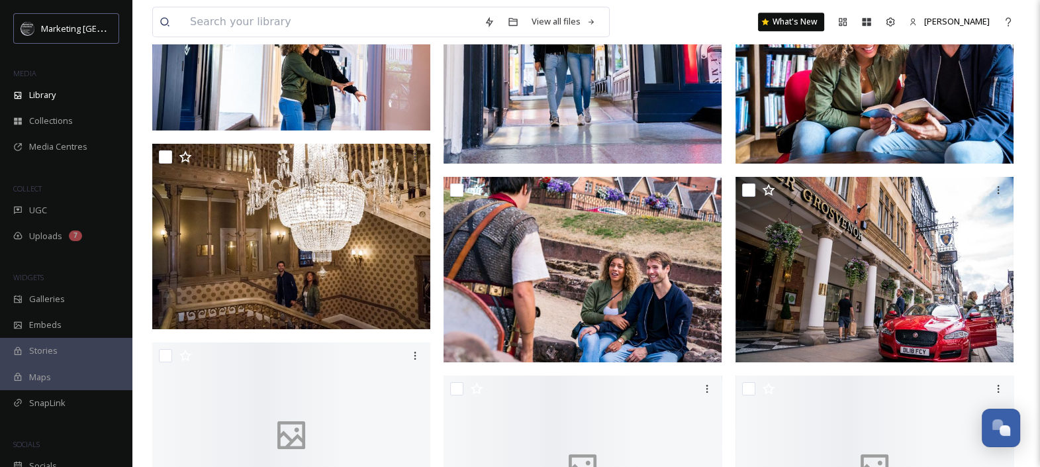
scroll to position [7263, 0]
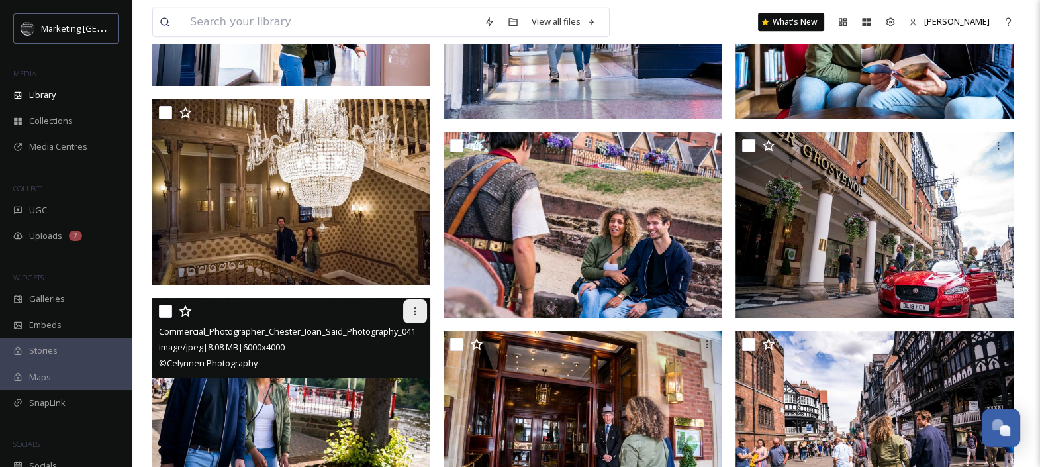
click at [414, 307] on icon at bounding box center [415, 311] width 11 height 11
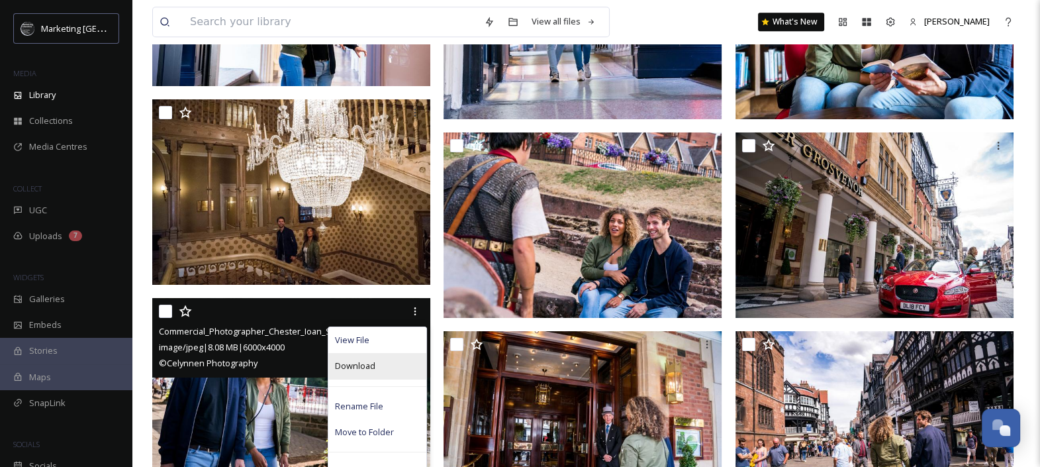
click at [373, 368] on span "Download" at bounding box center [355, 365] width 40 height 13
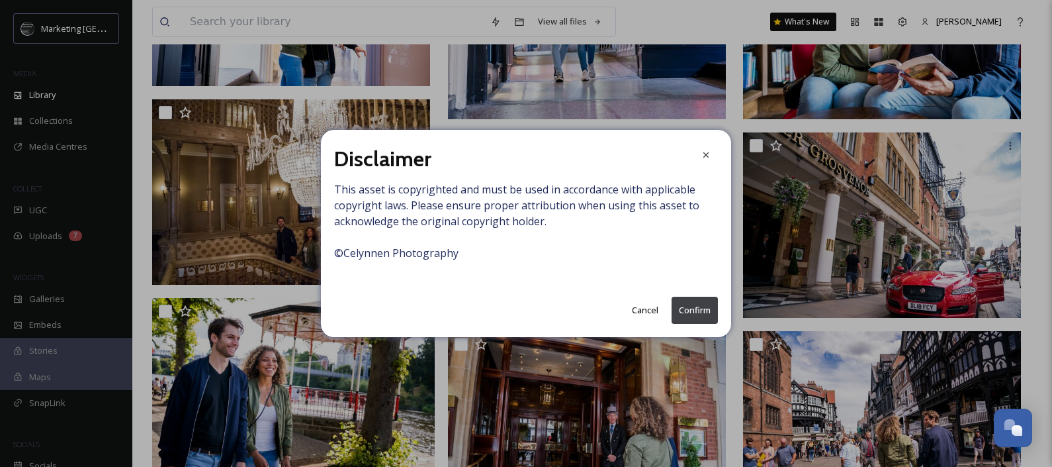
click at [710, 305] on button "Confirm" at bounding box center [695, 310] width 46 height 27
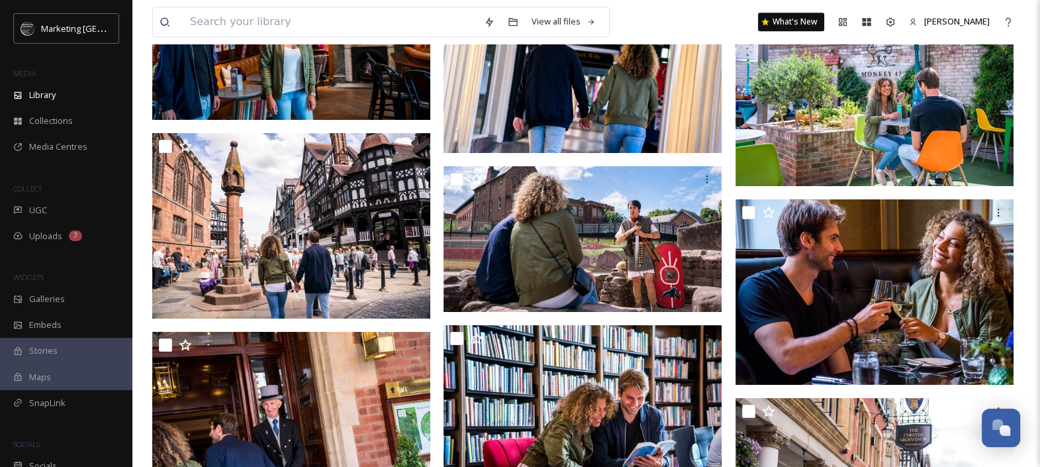
scroll to position [8278, 0]
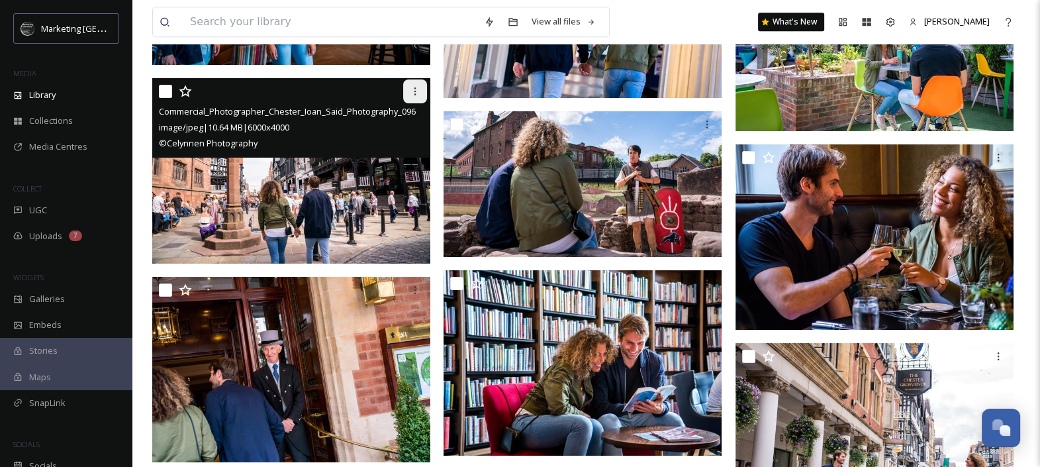
click at [412, 90] on icon at bounding box center [415, 91] width 11 height 11
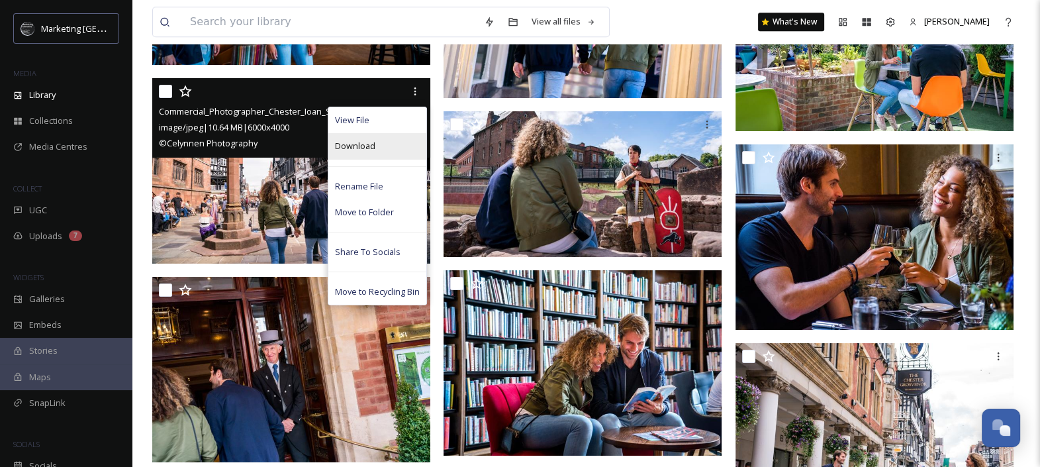
click at [368, 145] on span "Download" at bounding box center [355, 146] width 40 height 13
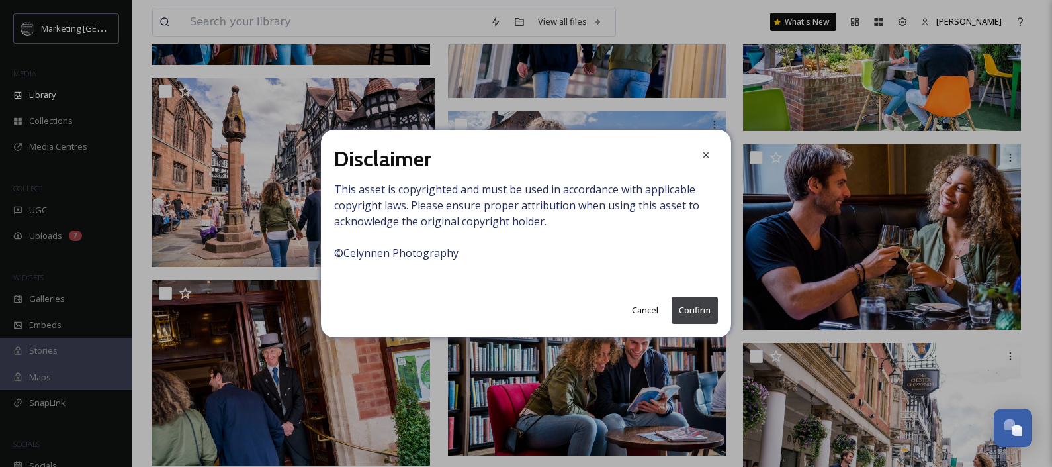
click at [692, 315] on button "Confirm" at bounding box center [695, 310] width 46 height 27
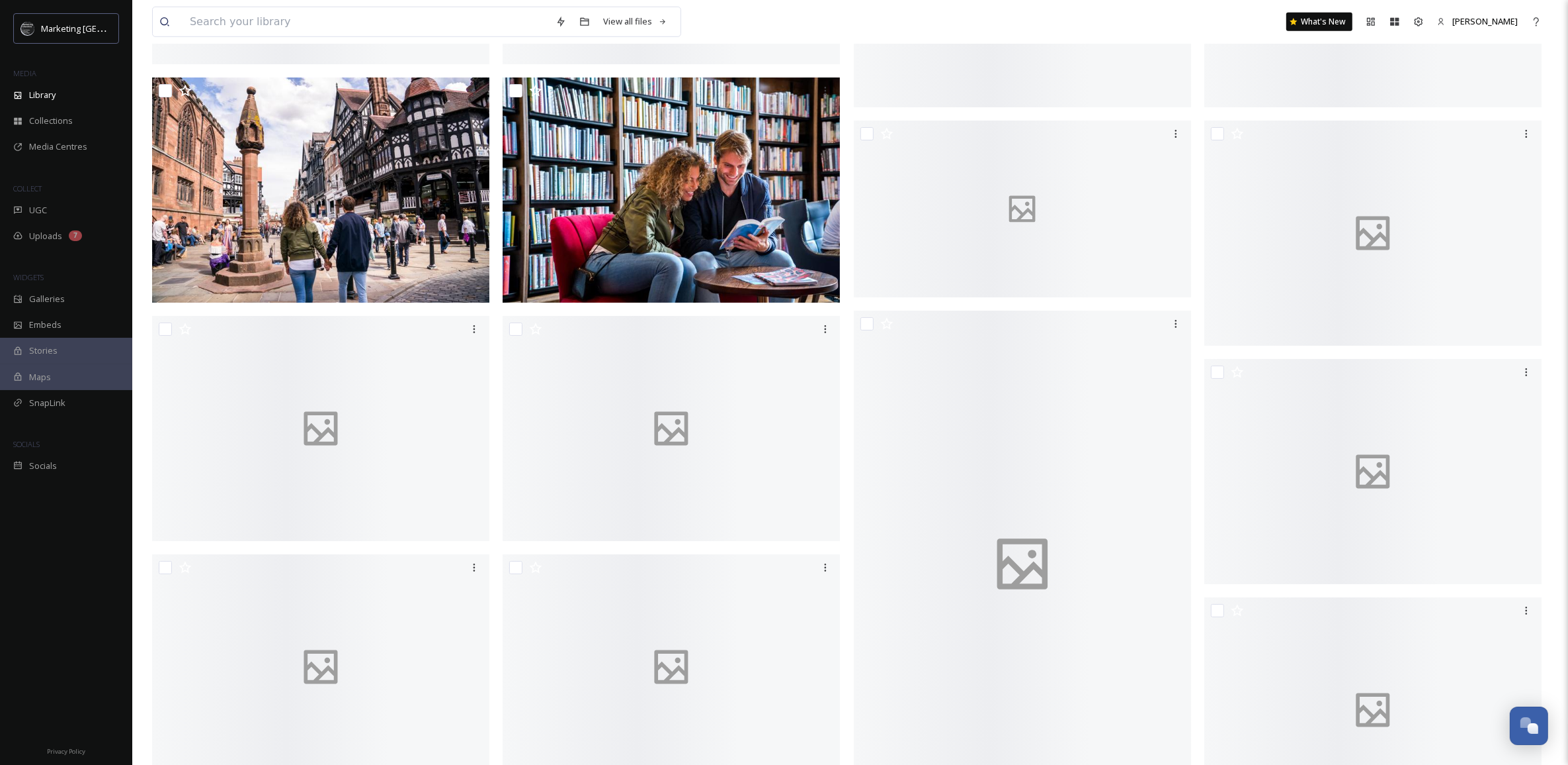
scroll to position [503, 0]
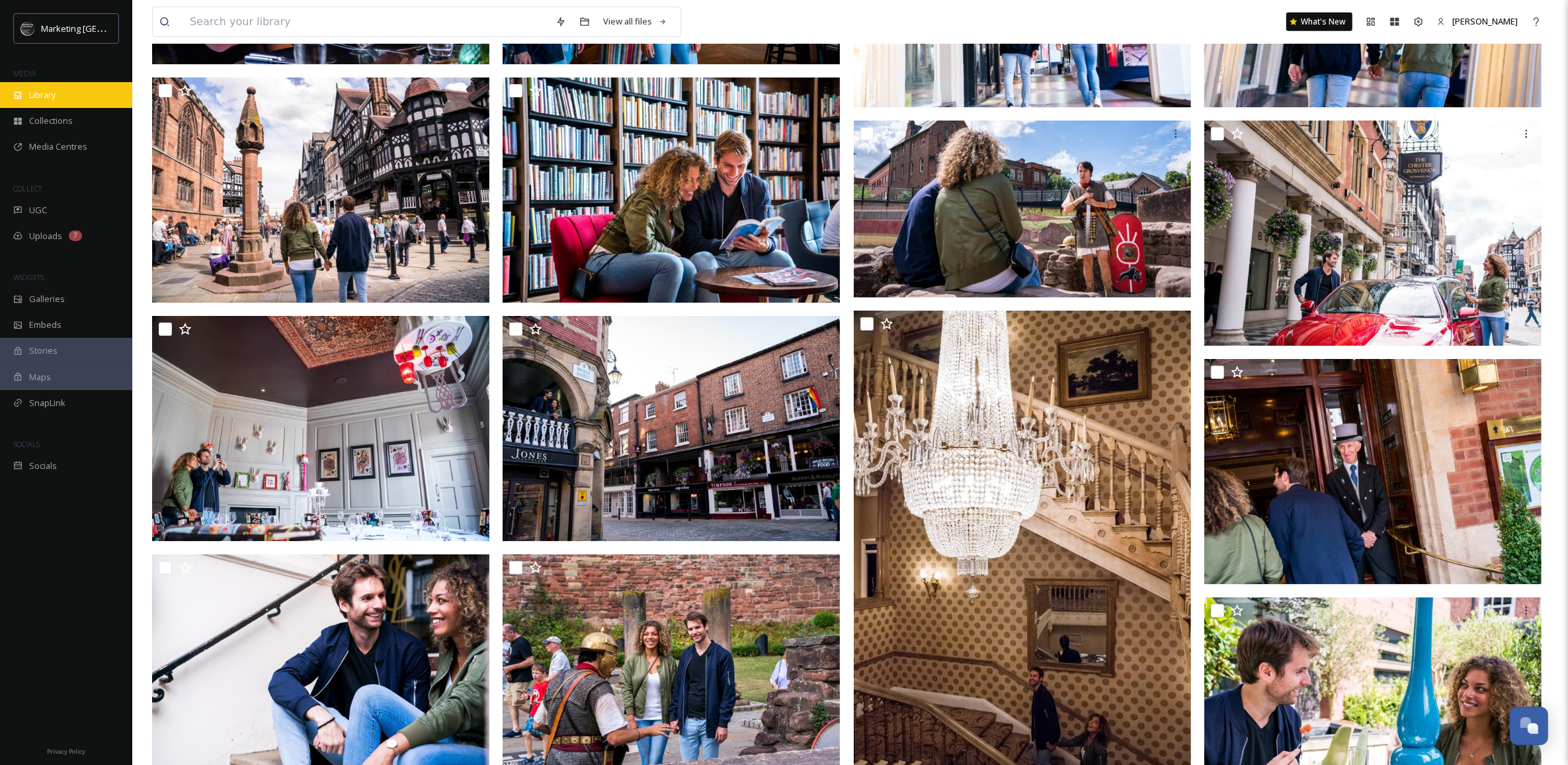
click at [40, 97] on span "Library" at bounding box center [42, 95] width 26 height 13
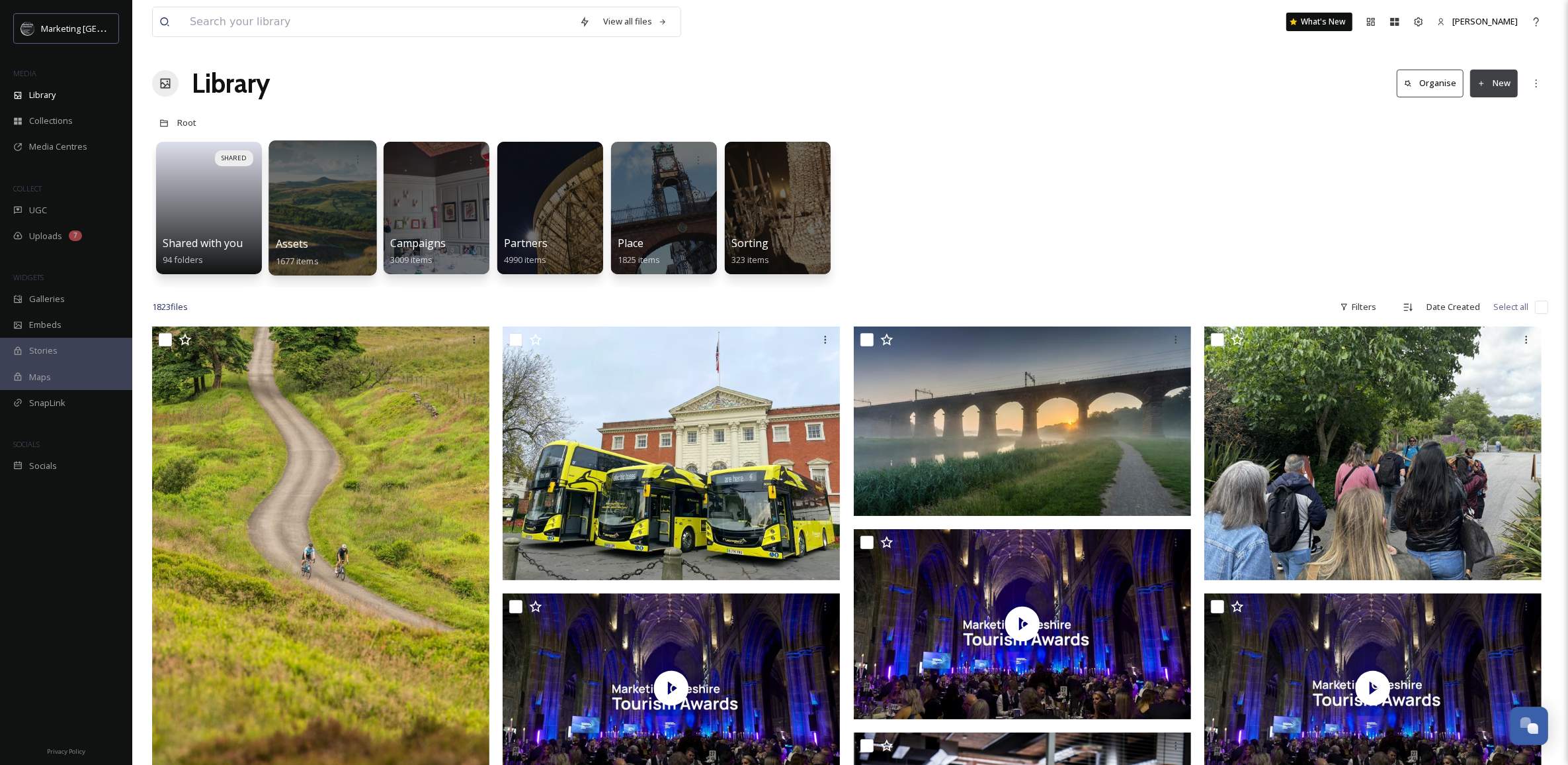
click at [324, 242] on div "Assets 1677 items" at bounding box center [323, 252] width 95 height 33
click at [308, 204] on div at bounding box center [323, 207] width 108 height 135
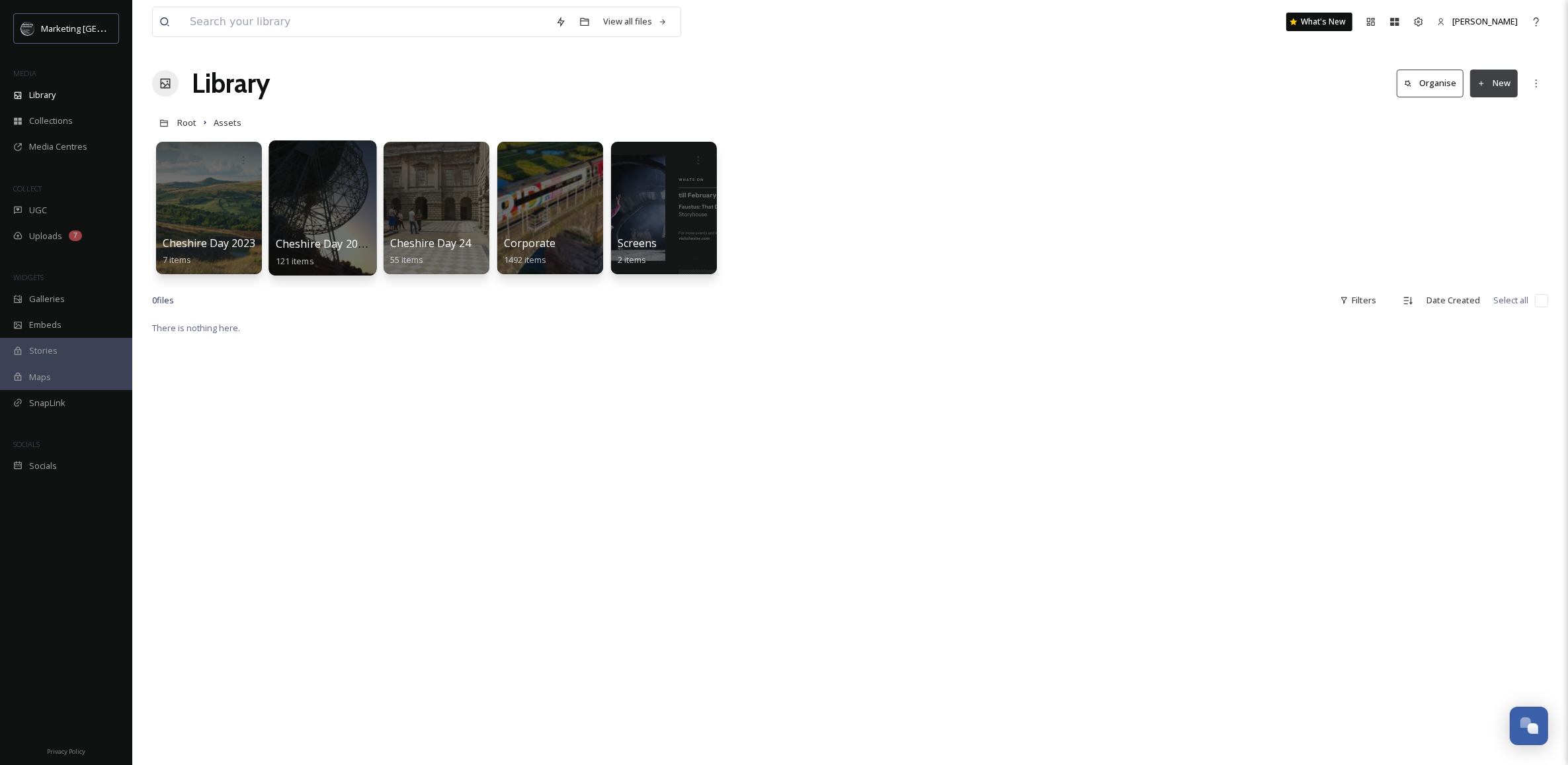
click at [310, 210] on div at bounding box center [323, 207] width 108 height 135
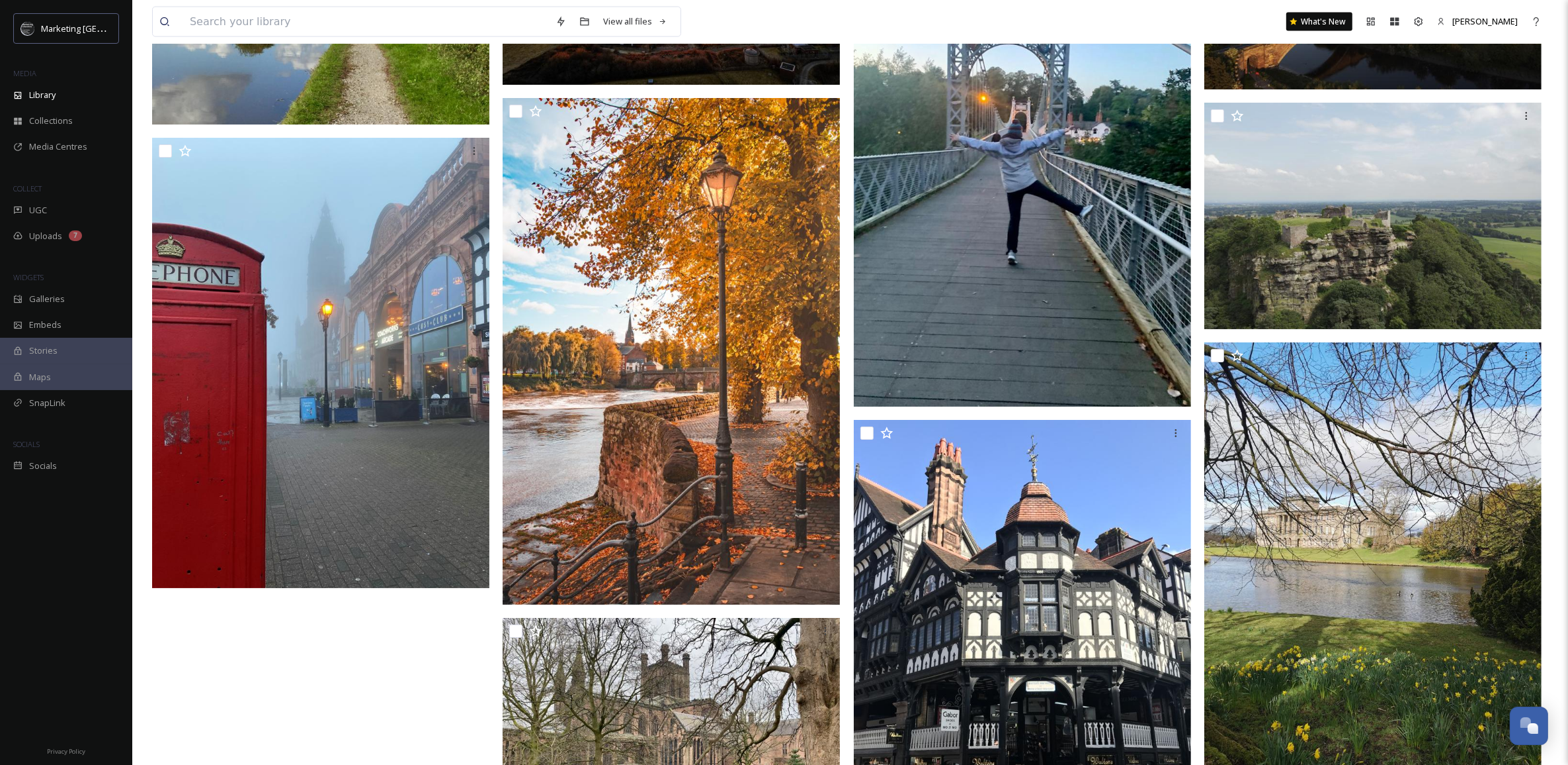
scroll to position [9026, 0]
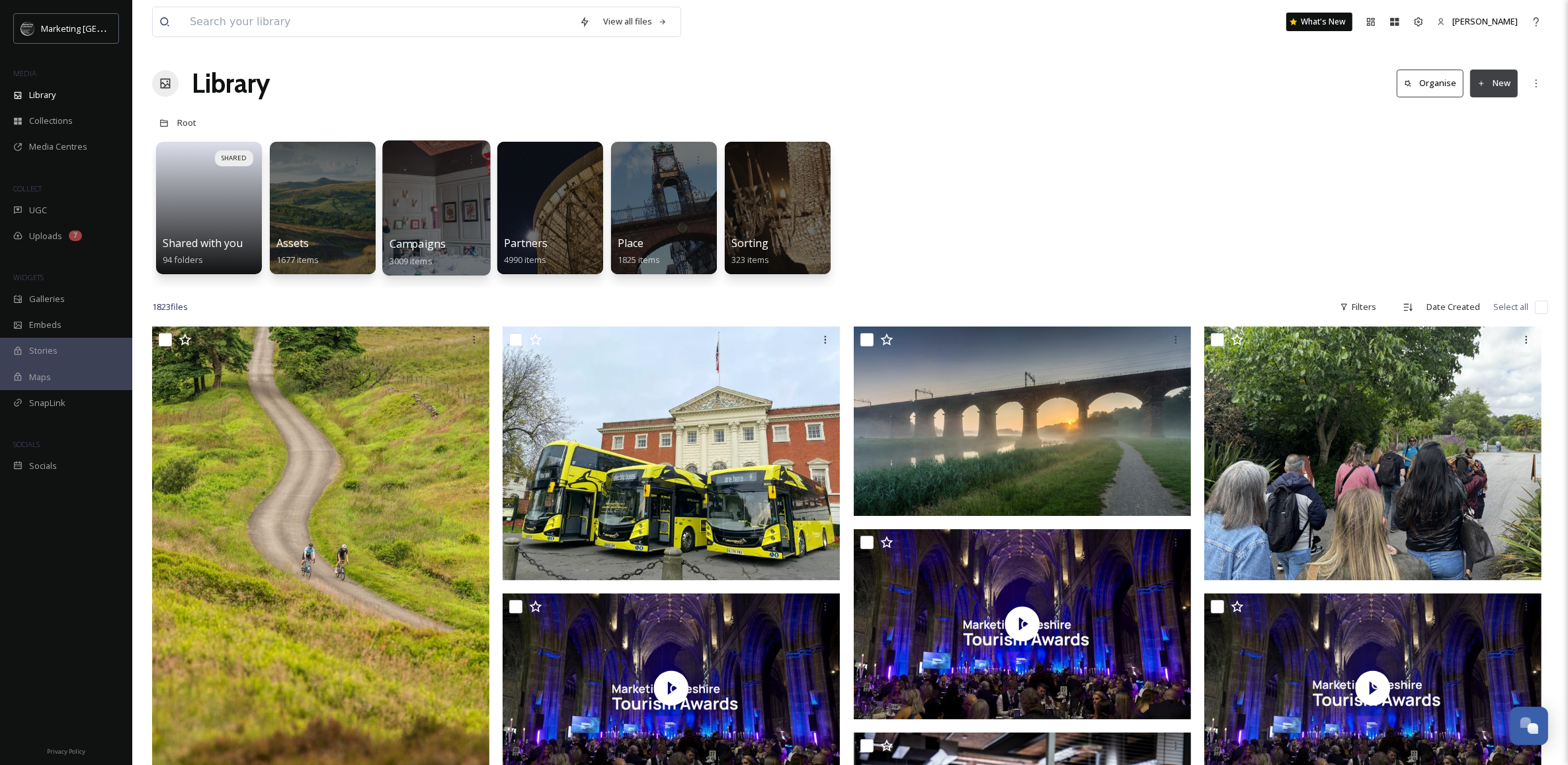
click at [455, 199] on div at bounding box center [437, 207] width 108 height 135
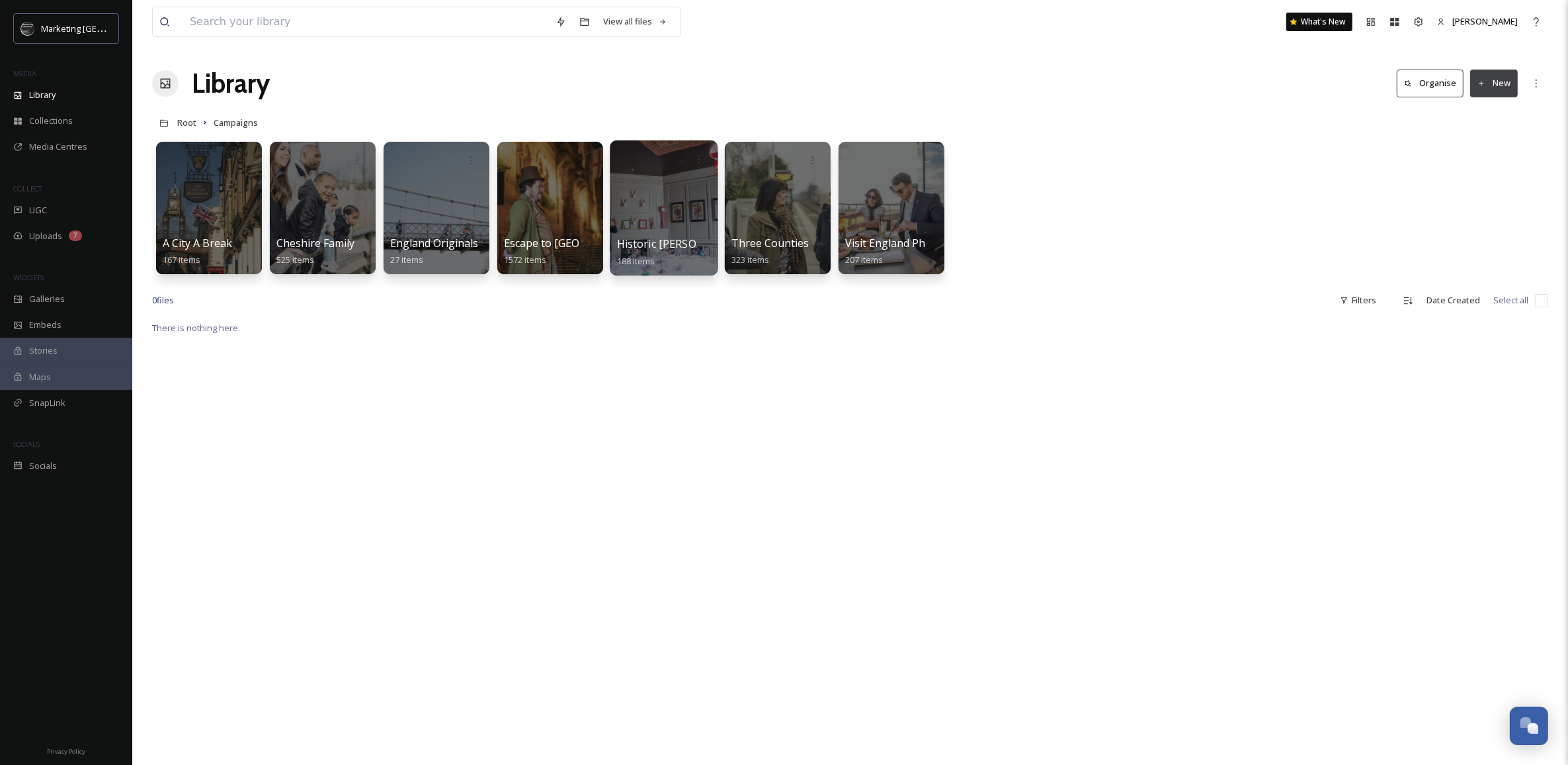
click at [655, 216] on div at bounding box center [664, 207] width 108 height 135
